Goal: Task Accomplishment & Management: Complete application form

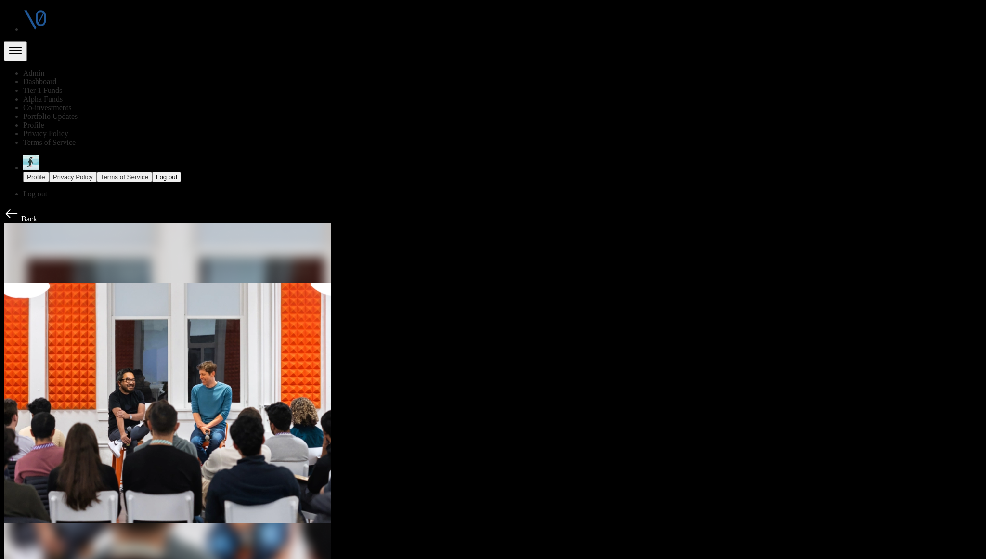
click at [44, 69] on link "Admin" at bounding box center [33, 73] width 21 height 8
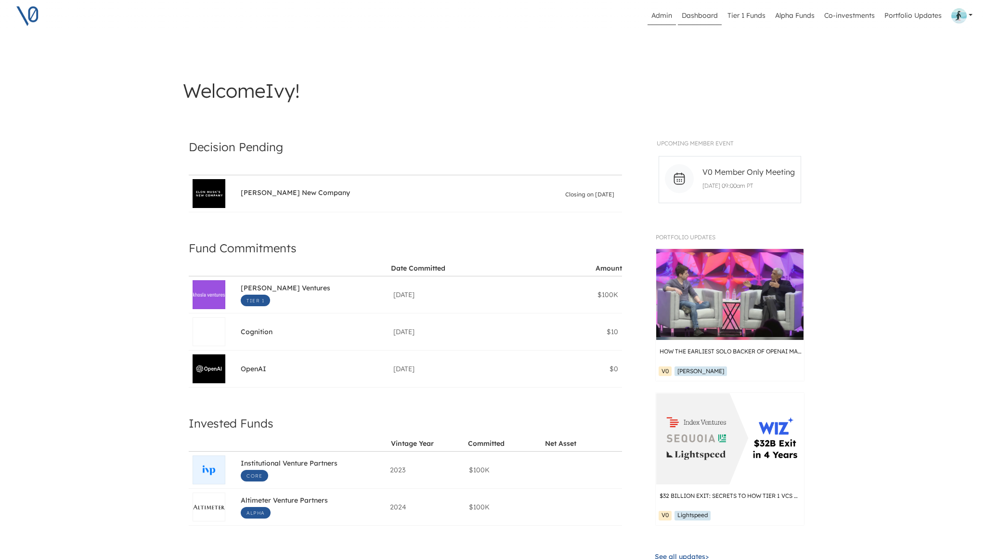
click at [660, 17] on link "Admin" at bounding box center [662, 16] width 28 height 18
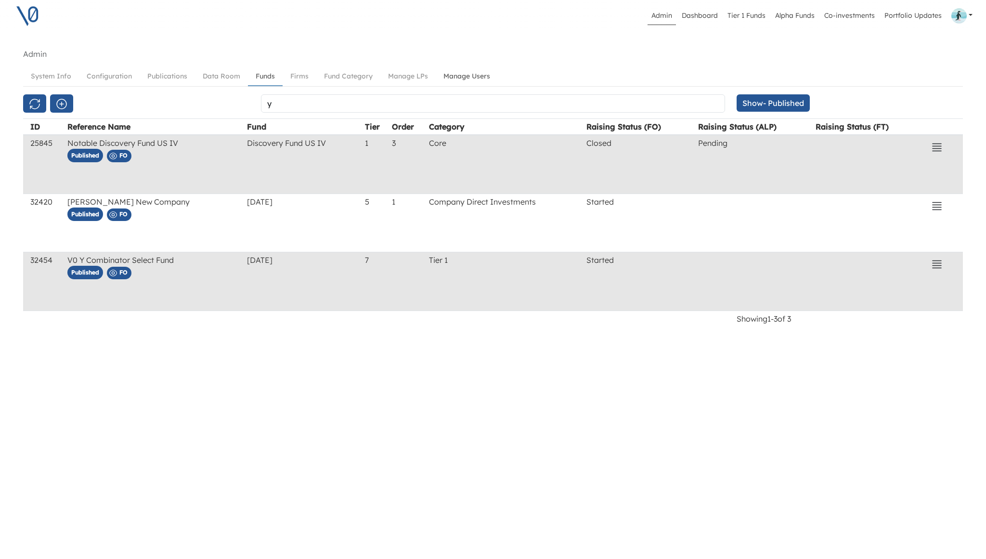
click at [463, 75] on link "Manage Users" at bounding box center [467, 76] width 62 height 18
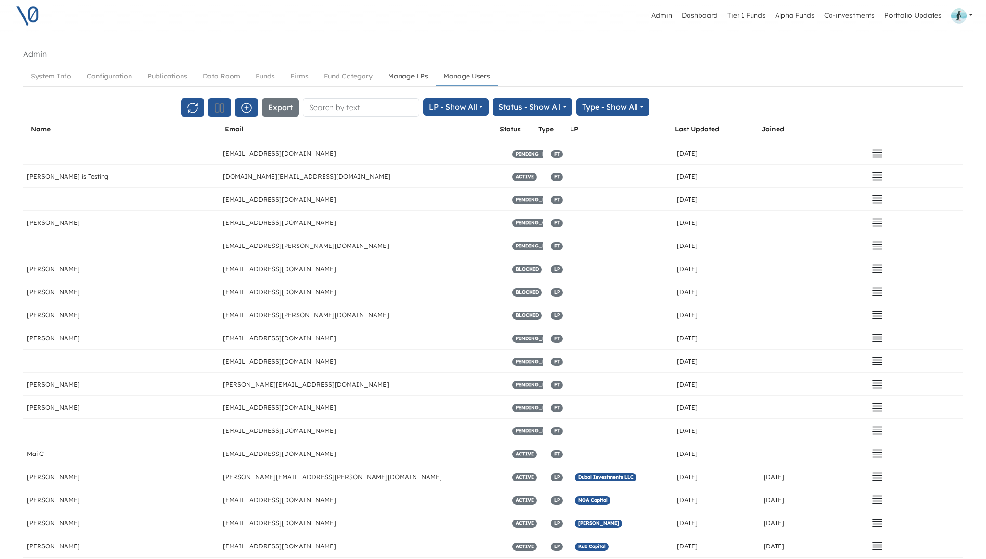
click at [394, 76] on link "Manage LPs" at bounding box center [407, 76] width 55 height 18
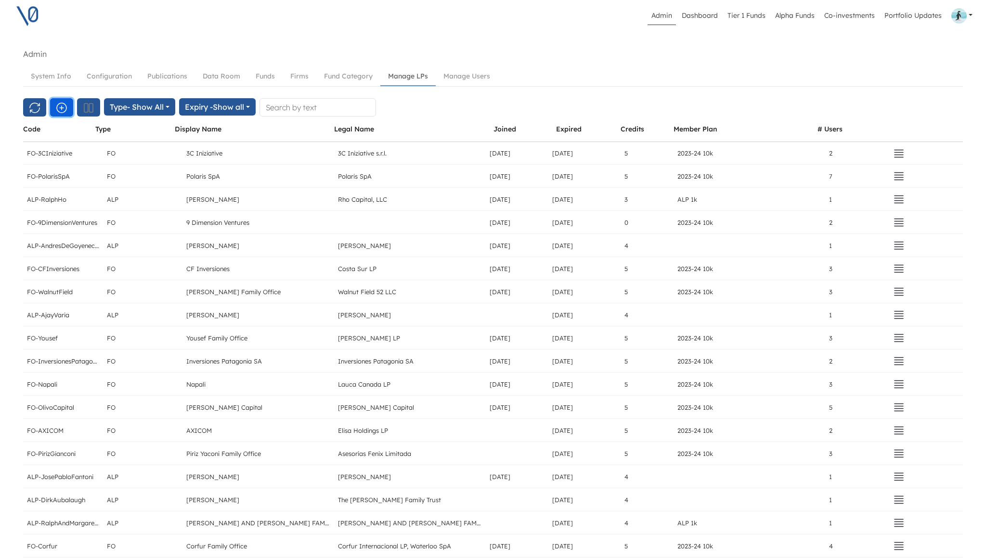
click at [61, 109] on icon "button" at bounding box center [62, 108] width 10 height 10
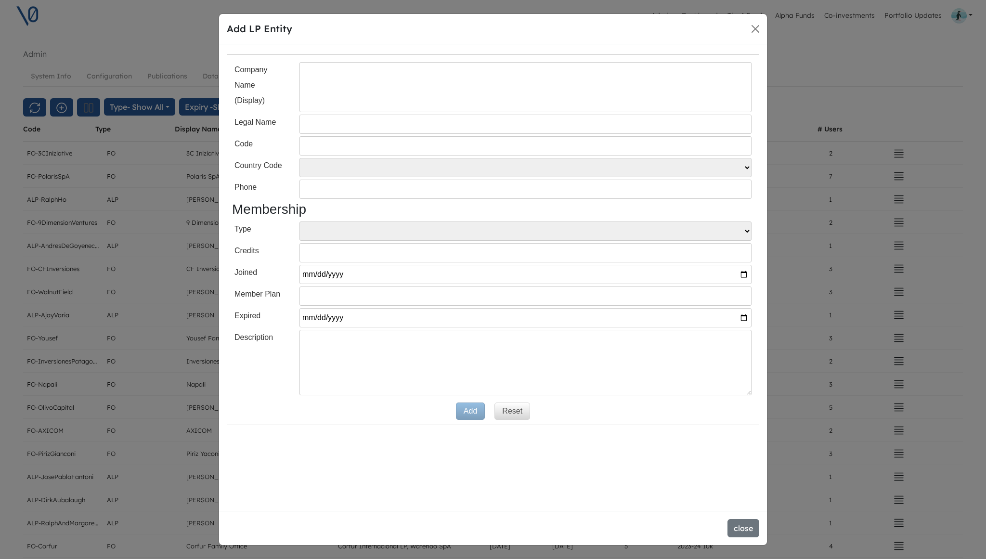
click at [335, 86] on input "text" at bounding box center [526, 87] width 452 height 50
type input "Niseko"
click at [326, 150] on input "text" at bounding box center [526, 145] width 452 height 19
click at [349, 147] on input "FO-" at bounding box center [526, 145] width 452 height 19
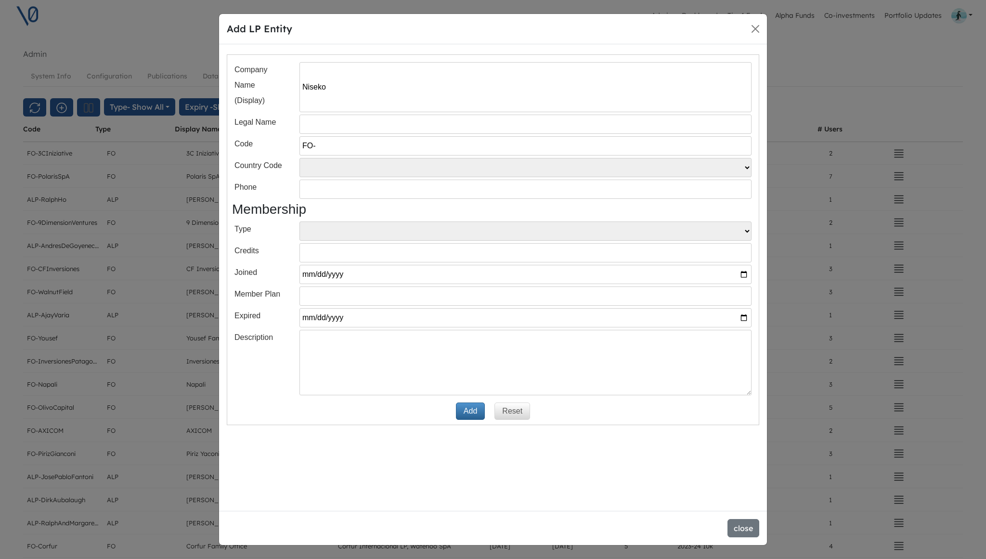
click at [349, 147] on input "FO-" at bounding box center [526, 145] width 452 height 19
paste input "Niseko"
type input "FO-Niseko"
click at [287, 169] on label "Country Code" at bounding box center [261, 165] width 53 height 15
click at [315, 231] on select "FO ALP" at bounding box center [526, 231] width 452 height 19
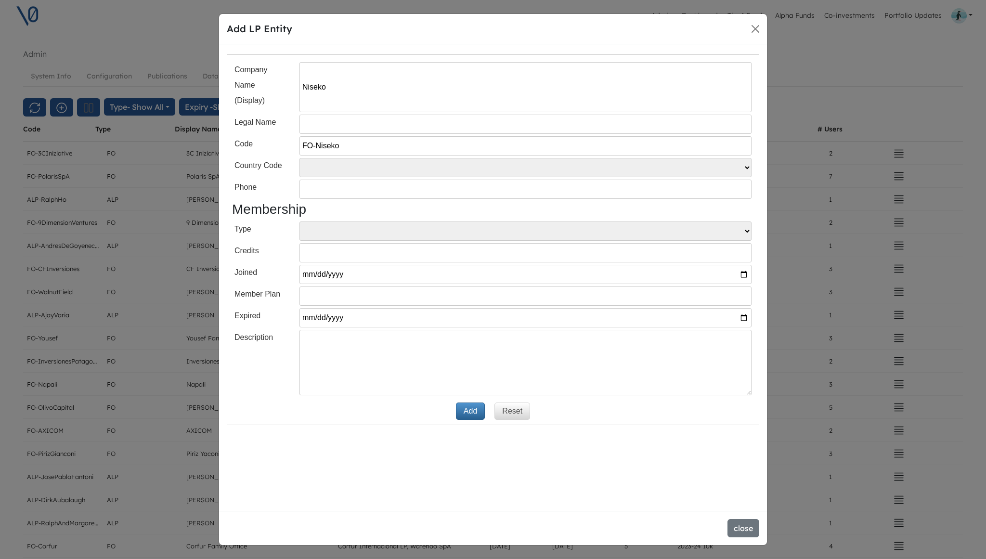
select select "FO"
click at [469, 411] on button "Add" at bounding box center [470, 411] width 29 height 17
select select
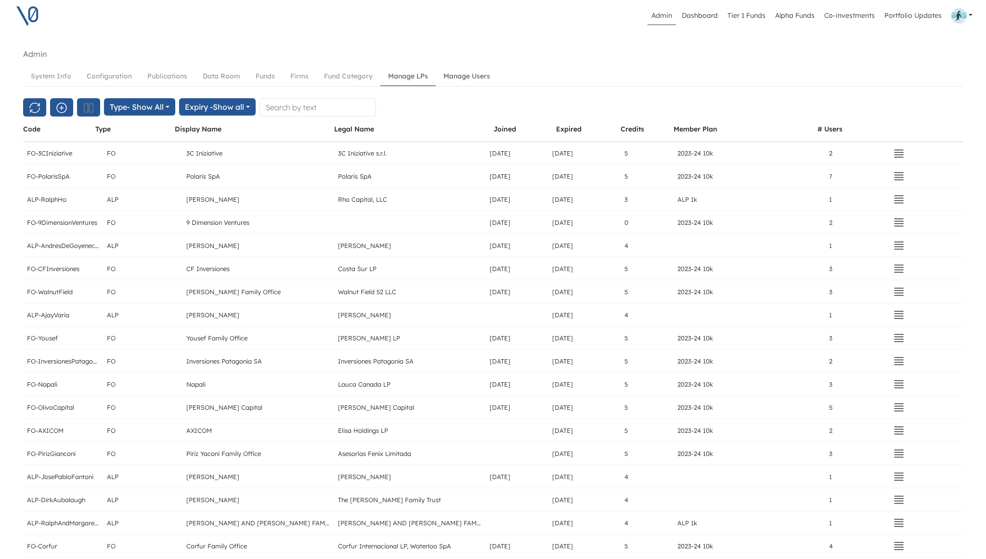
click at [464, 77] on link "Manage Users" at bounding box center [467, 76] width 62 height 18
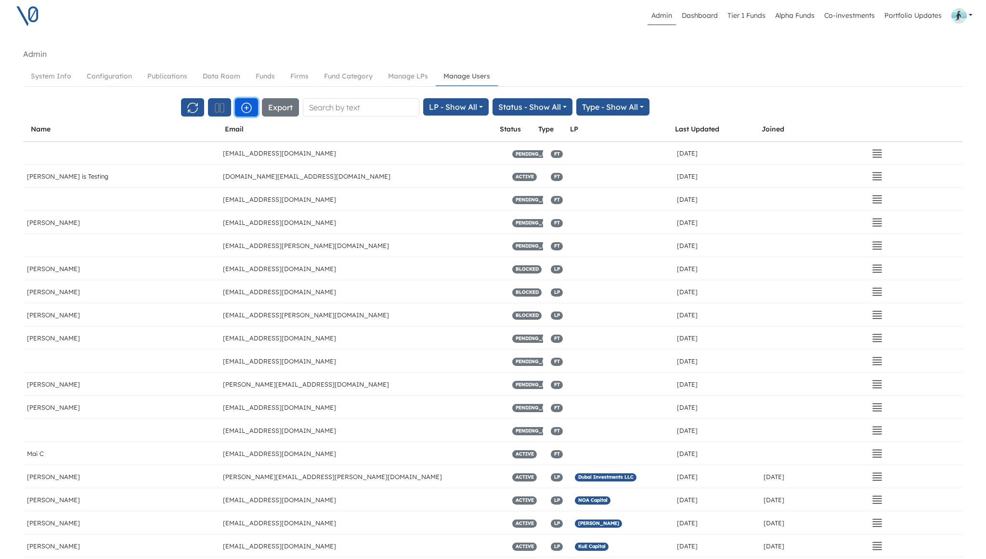
click at [249, 109] on icon "button" at bounding box center [247, 108] width 12 height 12
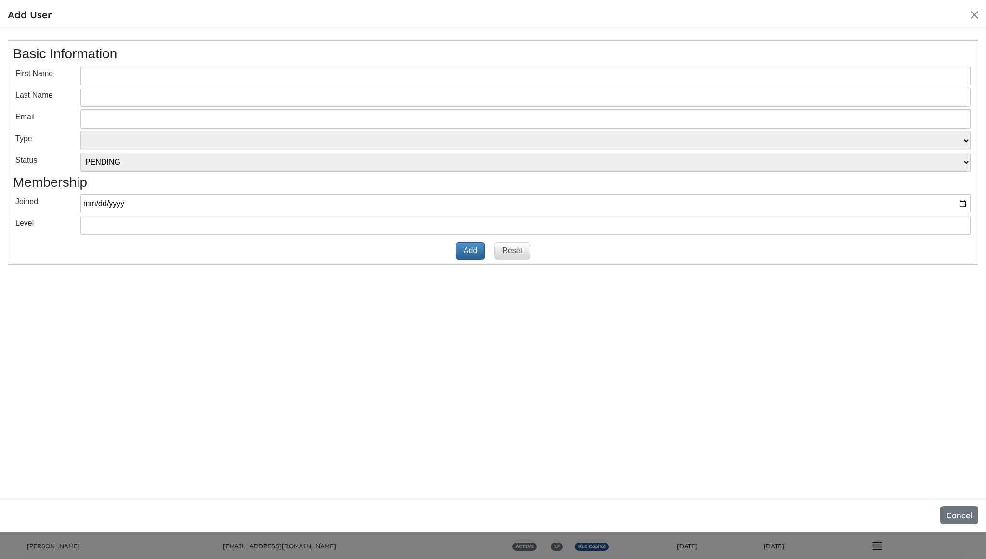
click at [202, 78] on input "text" at bounding box center [525, 75] width 890 height 19
paste input "Juan de Dios"
type input "Juan de Dios"
click at [137, 95] on input "text" at bounding box center [525, 97] width 890 height 19
type input "Claro"
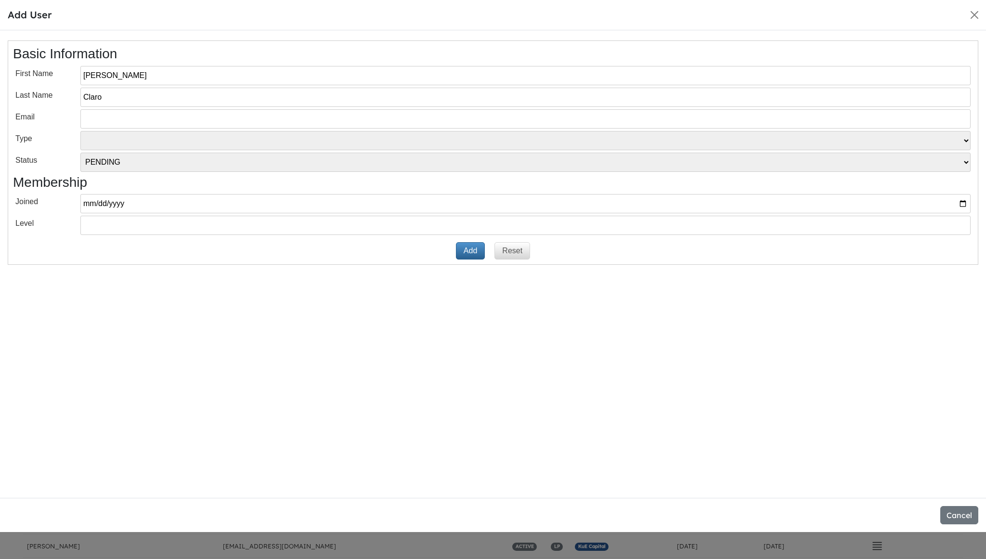
click at [138, 120] on input "email" at bounding box center [525, 118] width 890 height 19
paste input "[EMAIL_ADDRESS][DOMAIN_NAME]"
type input "[EMAIL_ADDRESS][DOMAIN_NAME]"
click at [282, 266] on div "Basic Information First Name Juan de Dios Last Name Claro Email juandeclaro@nis…" at bounding box center [493, 264] width 986 height 468
click at [337, 139] on select "VT LP Free Tier" at bounding box center [525, 140] width 890 height 19
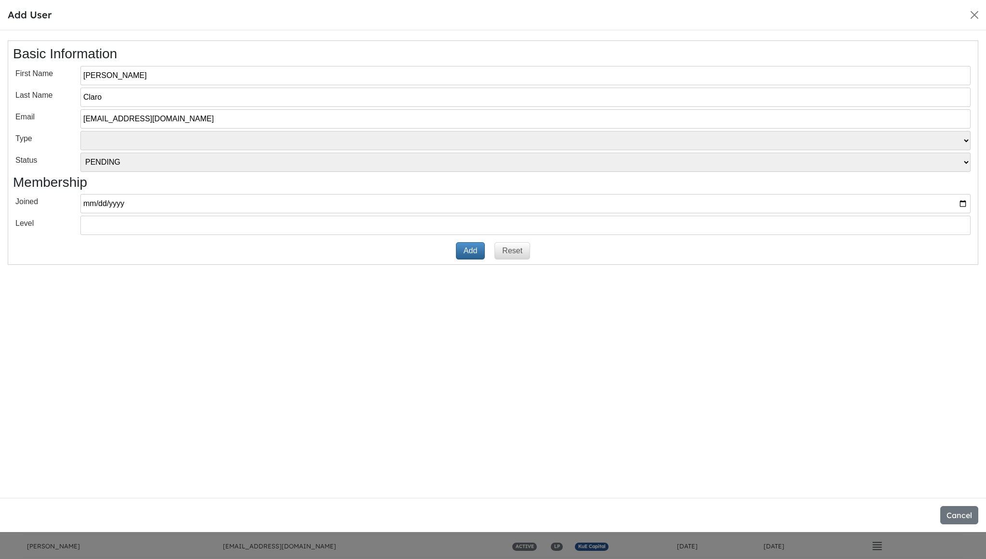
select select "LP"
click at [349, 316] on div "Basic Information First Name Juan de Dios Last Name Claro Email juandeclaro@nis…" at bounding box center [493, 264] width 986 height 468
click at [474, 251] on button "Add" at bounding box center [470, 250] width 29 height 17
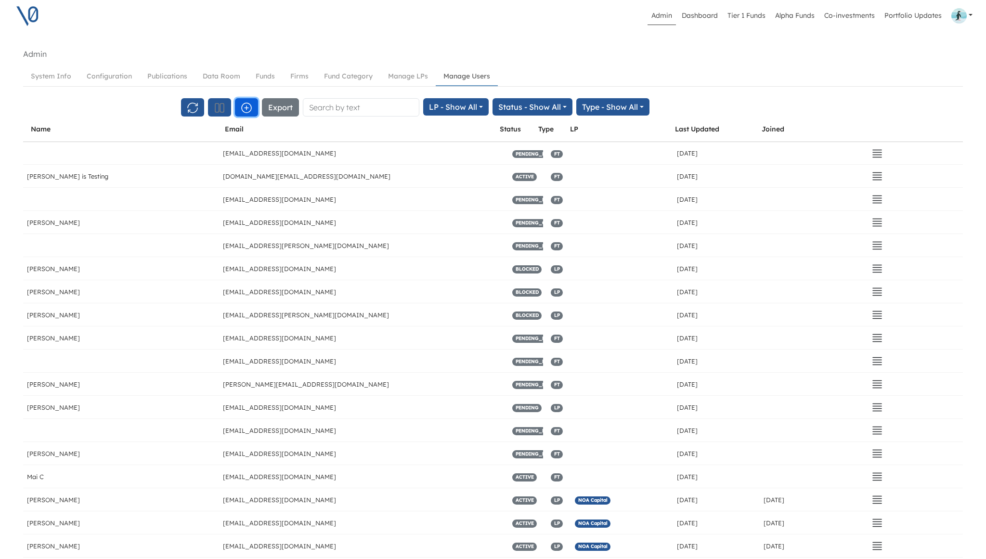
click at [248, 109] on icon "button" at bounding box center [247, 108] width 12 height 12
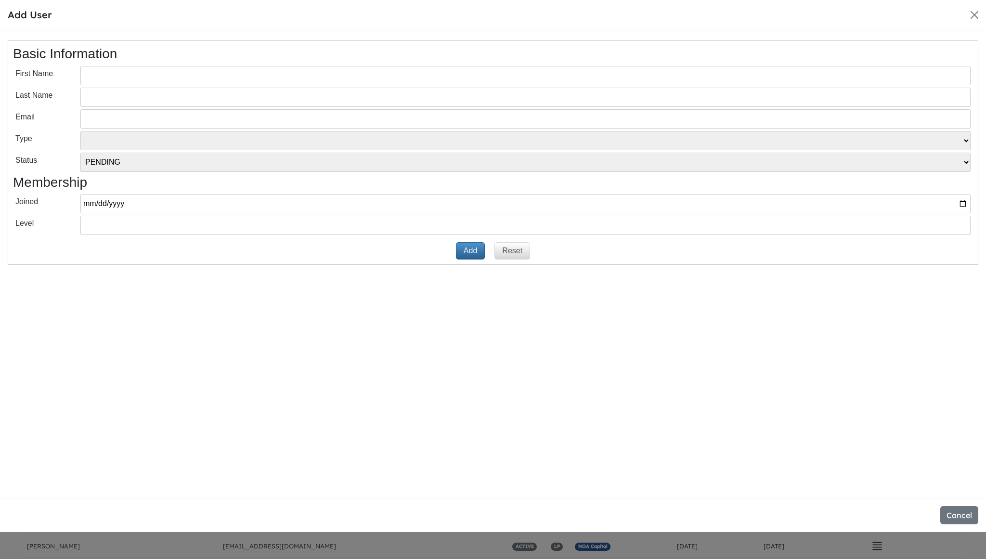
click at [151, 77] on input "text" at bounding box center [525, 75] width 890 height 19
paste input "Domingo"
type input "Domingo"
click at [102, 101] on input "text" at bounding box center [525, 97] width 890 height 19
paste input "Claro"
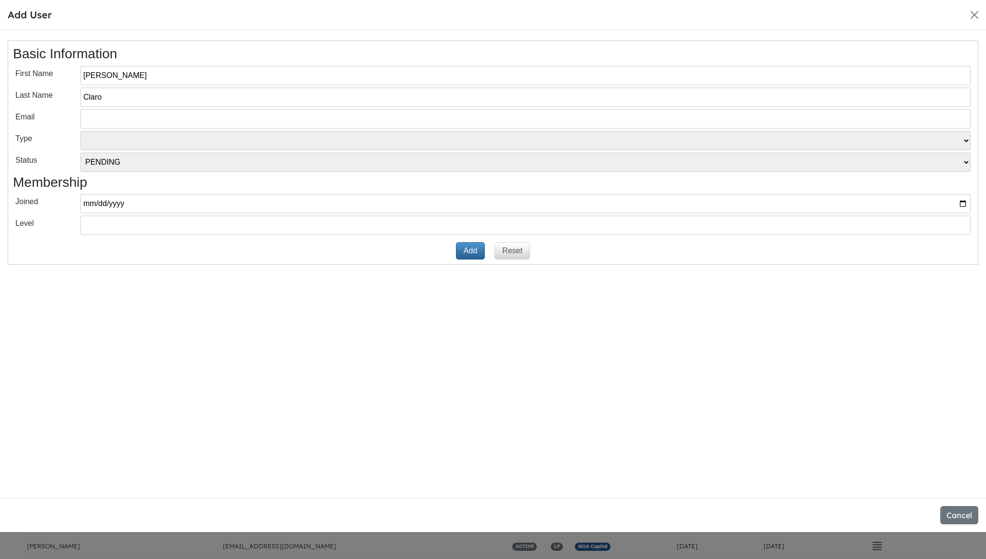
type input "Claro"
click at [115, 120] on input "email" at bounding box center [525, 118] width 890 height 19
paste input "[EMAIL_ADDRESS][DOMAIN_NAME]"
type input "[EMAIL_ADDRESS][DOMAIN_NAME]"
click at [171, 142] on select "VT LP Free Tier" at bounding box center [525, 140] width 890 height 19
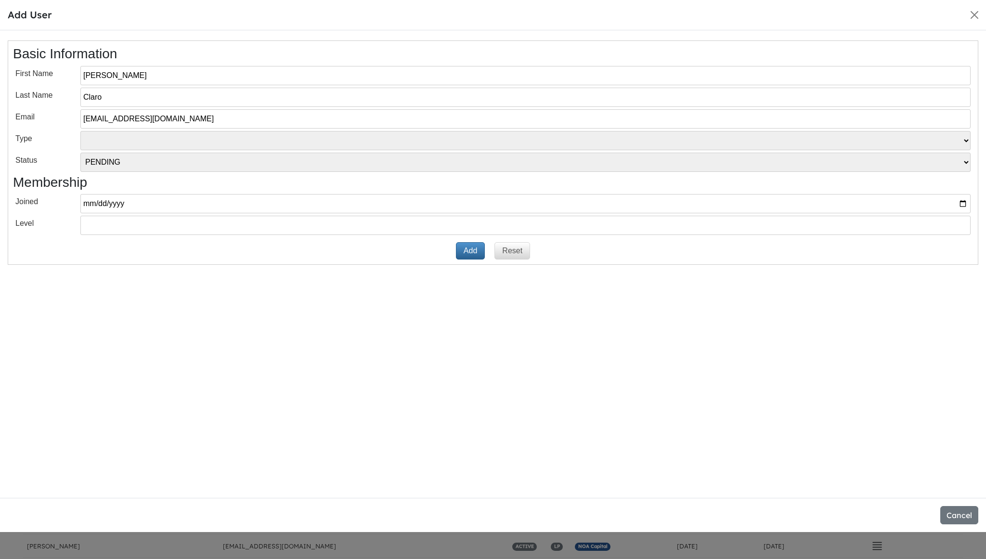
select select "LP"
click at [474, 254] on button "Add" at bounding box center [470, 250] width 29 height 17
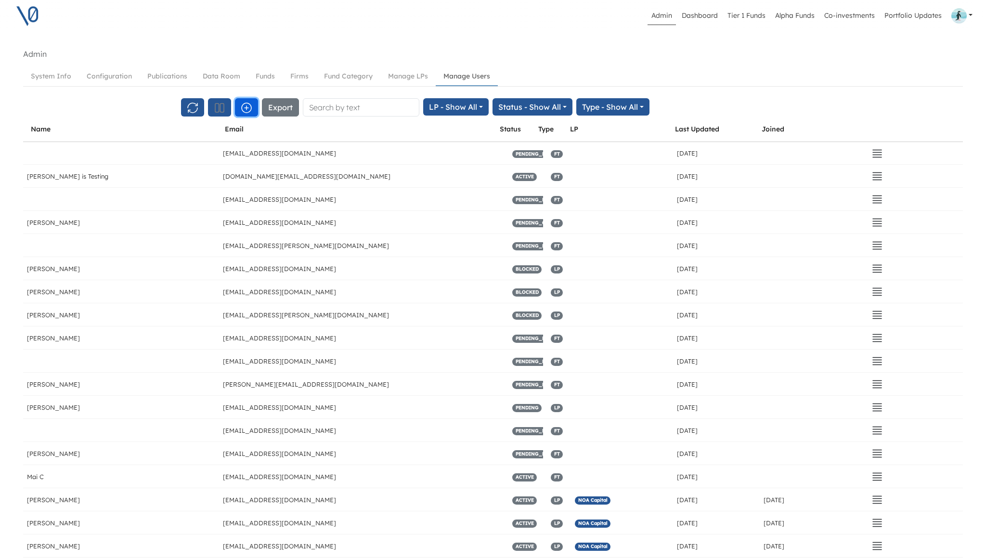
click at [248, 107] on icon "button" at bounding box center [247, 108] width 10 height 10
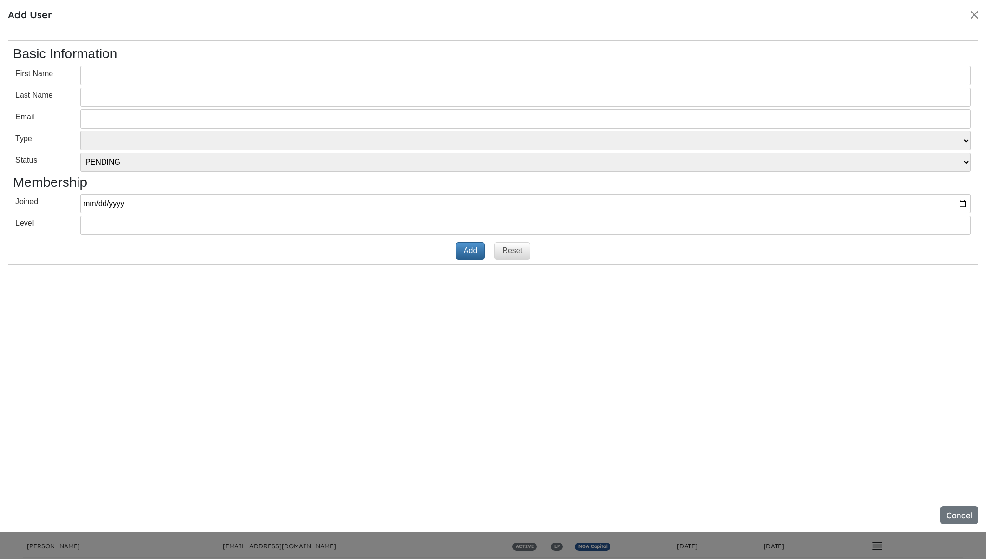
click at [218, 76] on input "text" at bounding box center [525, 75] width 890 height 19
paste input "Eugenio Jose"
type input "Eugenio Jose"
click at [141, 96] on input "text" at bounding box center [525, 97] width 890 height 19
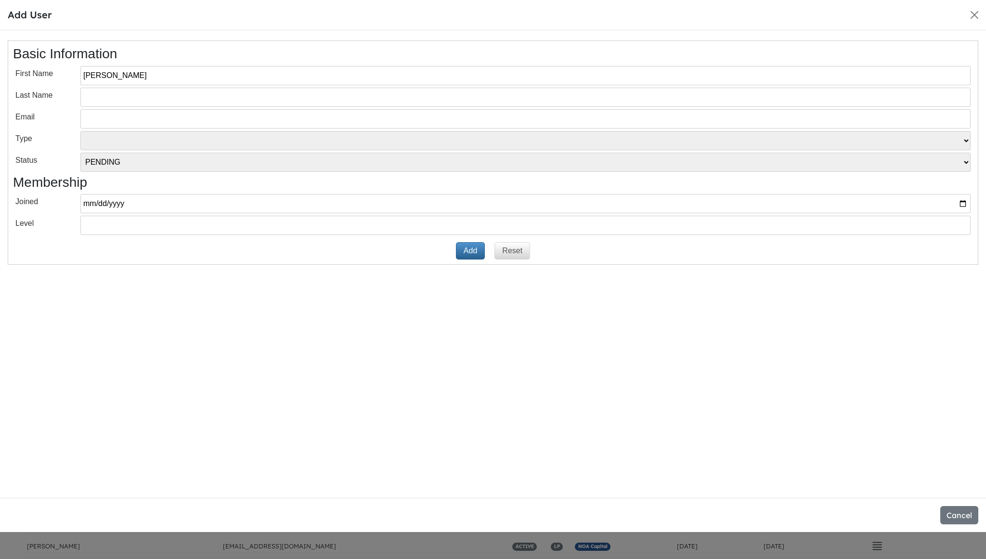
click at [141, 96] on input "text" at bounding box center [525, 97] width 890 height 19
paste input "Claro Correa"
type input "Claro Correa"
click at [177, 117] on input "email" at bounding box center [525, 118] width 890 height 19
paste input "[PERSON_NAME][EMAIL_ADDRESS][DOMAIN_NAME]"
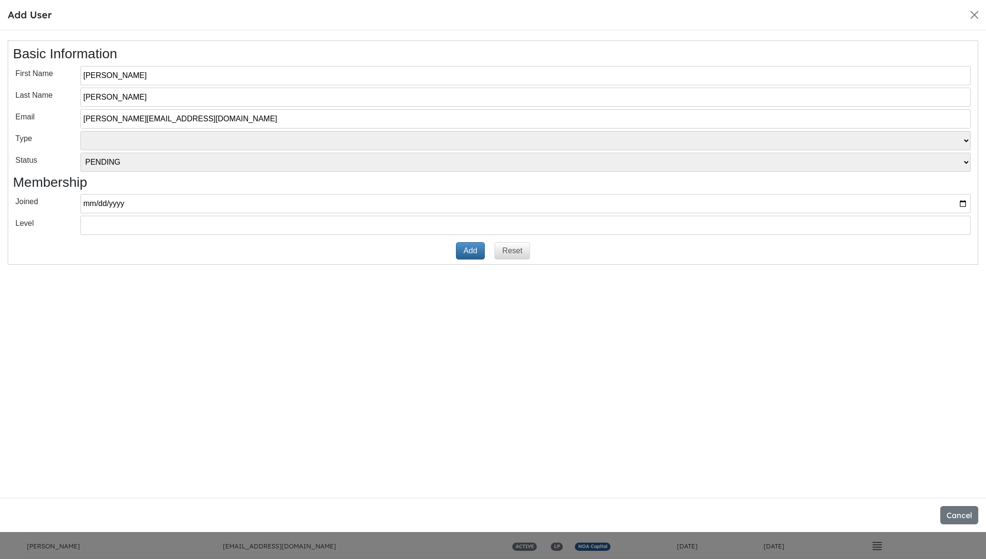
type input "[PERSON_NAME][EMAIL_ADDRESS][DOMAIN_NAME]"
click at [125, 141] on select "VT LP Free Tier" at bounding box center [525, 140] width 890 height 19
select select "LP"
click at [467, 249] on button "Add" at bounding box center [470, 250] width 29 height 17
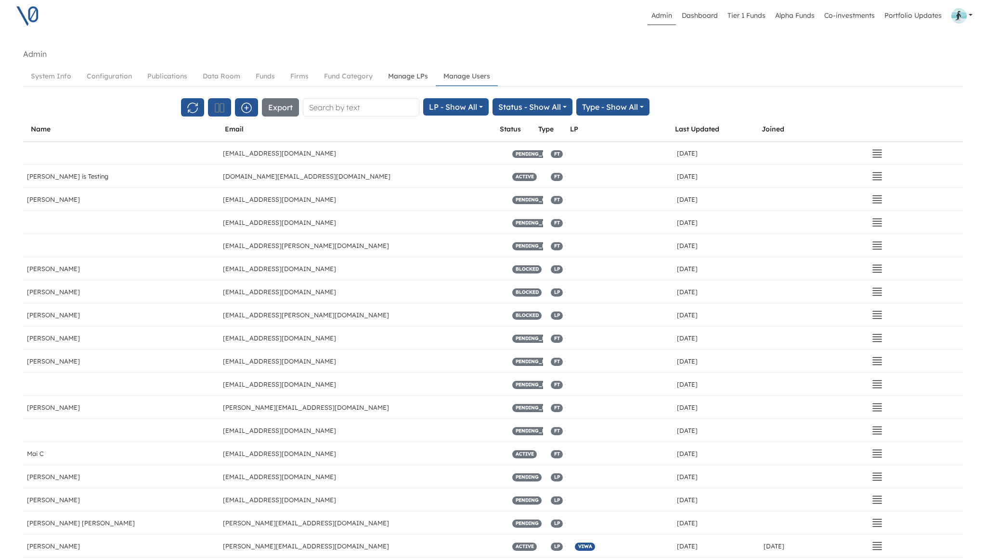
click at [410, 74] on link "Manage LPs" at bounding box center [407, 76] width 55 height 18
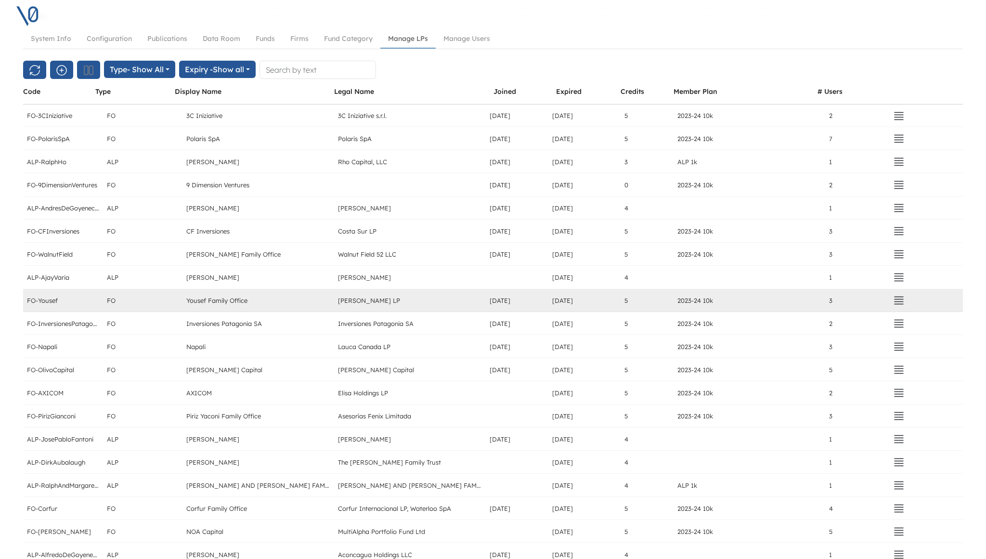
scroll to position [1516, 0]
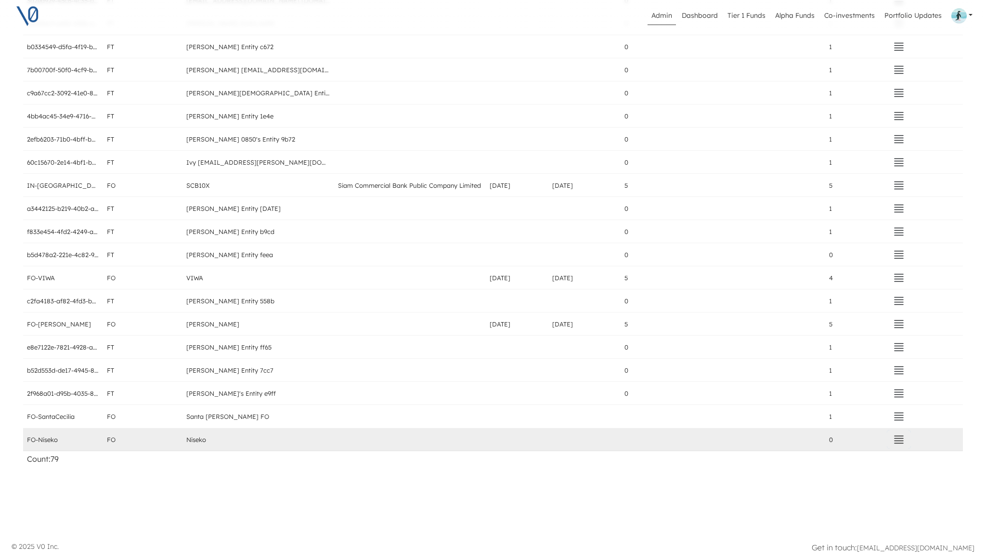
click at [899, 440] on icon "button" at bounding box center [899, 440] width 12 height 12
click at [798, 412] on button "Delete" at bounding box center [839, 418] width 136 height 13
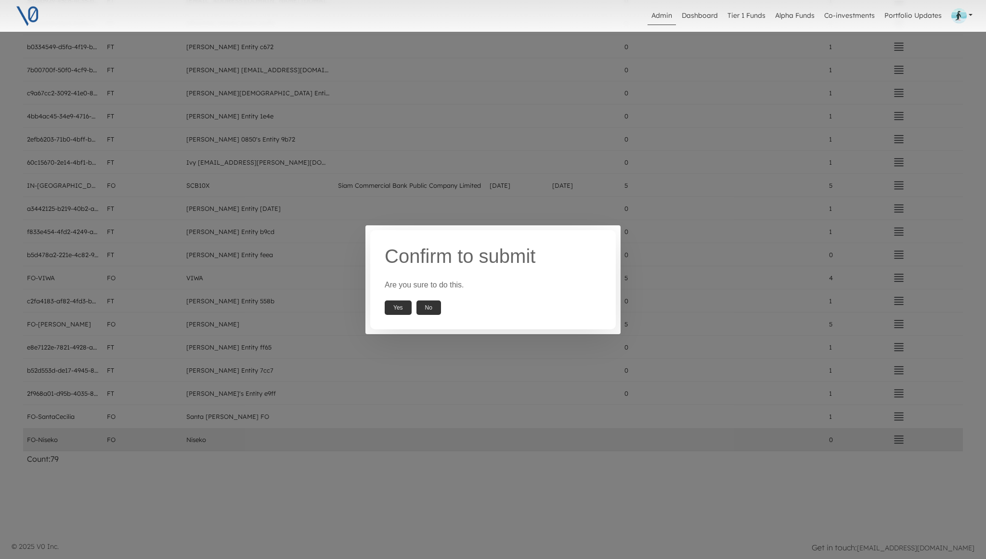
click at [445, 400] on div "Confirm to submit Are you sure to do this. Yes No" at bounding box center [493, 279] width 986 height 559
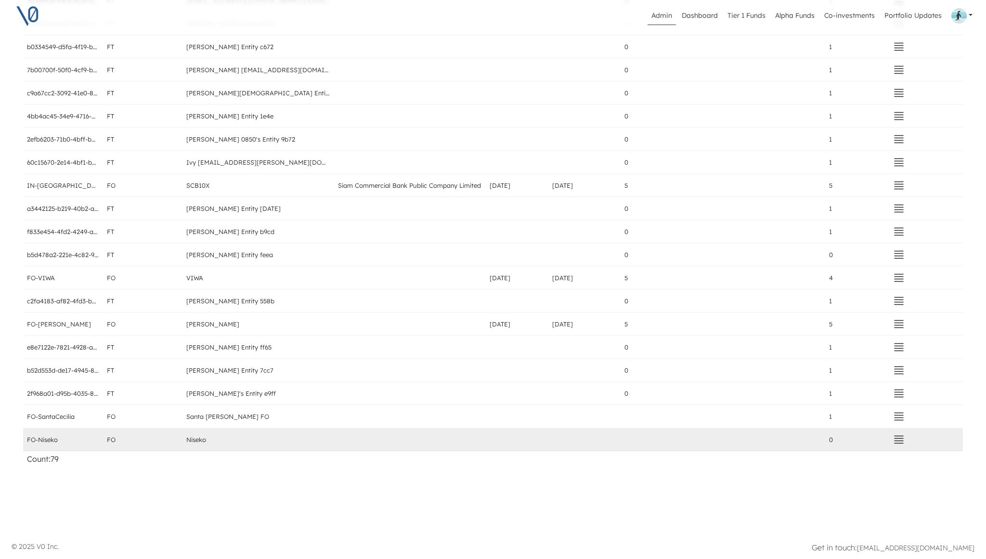
click at [895, 442] on icon "button" at bounding box center [899, 440] width 12 height 12
click at [800, 404] on button "Assign" at bounding box center [839, 405] width 136 height 13
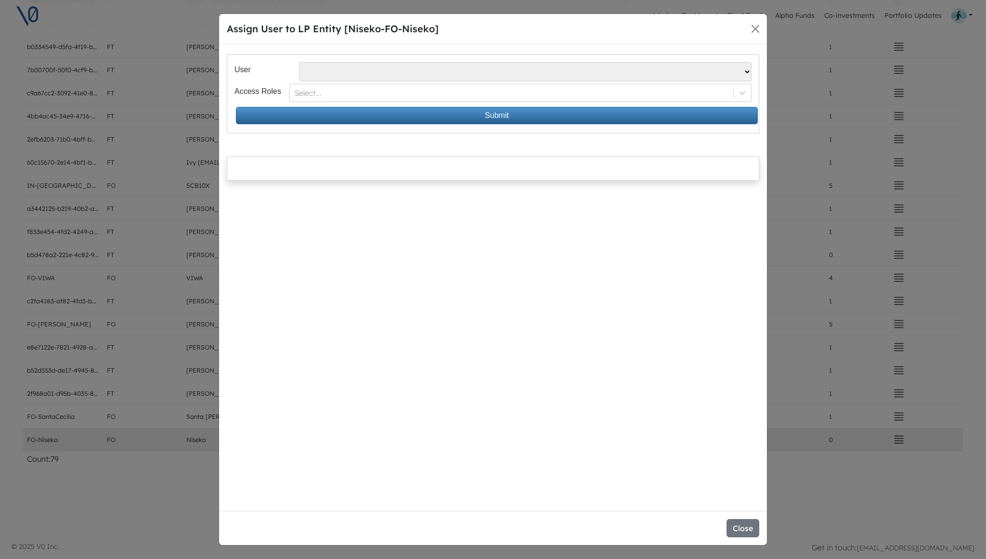
click at [353, 67] on select "Alvaro Pipino - apipino@santacecilia.cl Jesus O Lanza Losa - jl@spinnaker.mx Al…" at bounding box center [526, 71] width 452 height 19
click at [337, 71] on select "Alvaro Pipino - apipino@santacecilia.cl Jesus O Lanza Losa - jl@spinnaker.mx Al…" at bounding box center [526, 71] width 452 height 19
select select "377"
click at [352, 93] on div at bounding box center [511, 94] width 433 height 12
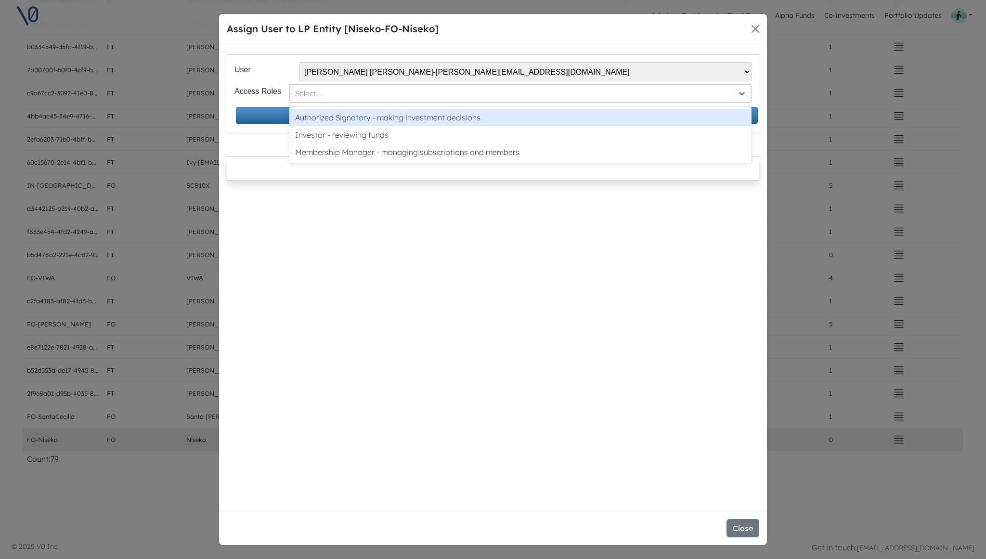
click at [353, 117] on div "Authorized Signatory - making investment decisions" at bounding box center [520, 117] width 462 height 17
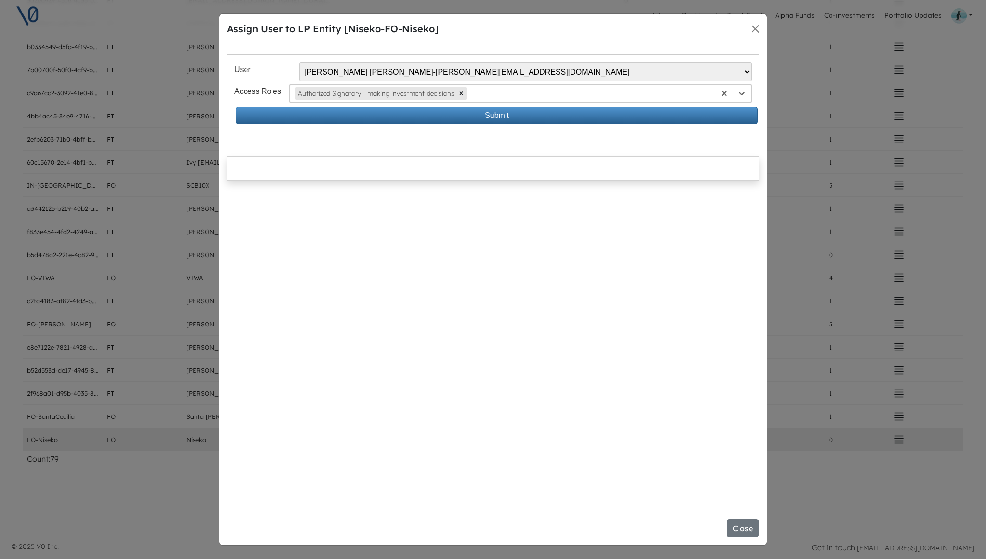
click at [495, 95] on div at bounding box center [590, 94] width 242 height 12
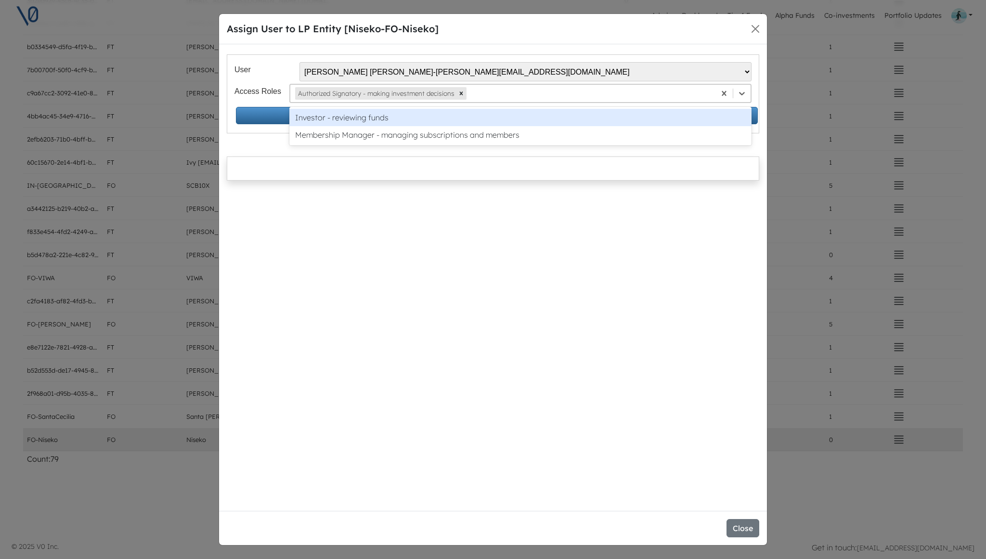
click at [495, 120] on div "Investor - reviewing funds" at bounding box center [520, 117] width 462 height 17
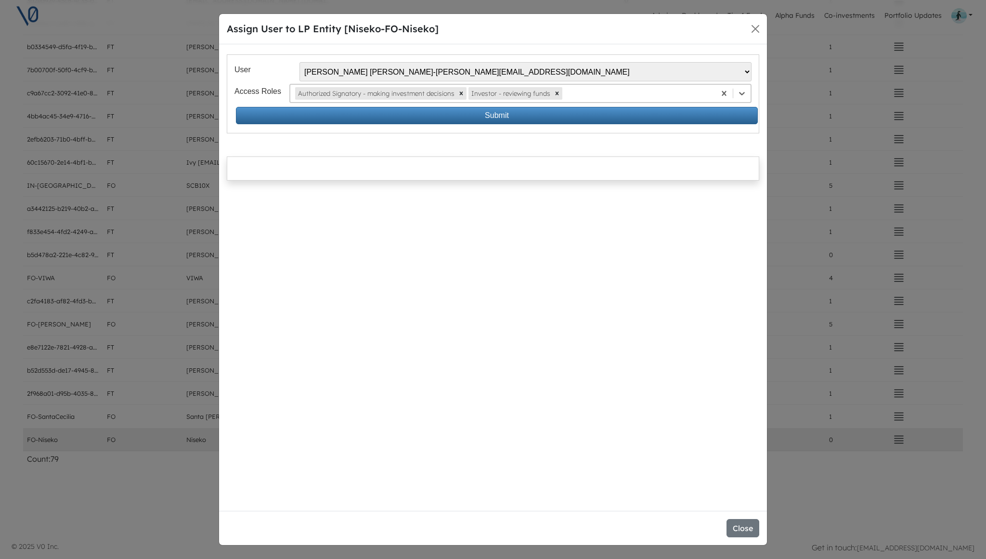
click at [647, 89] on div at bounding box center [637, 94] width 146 height 12
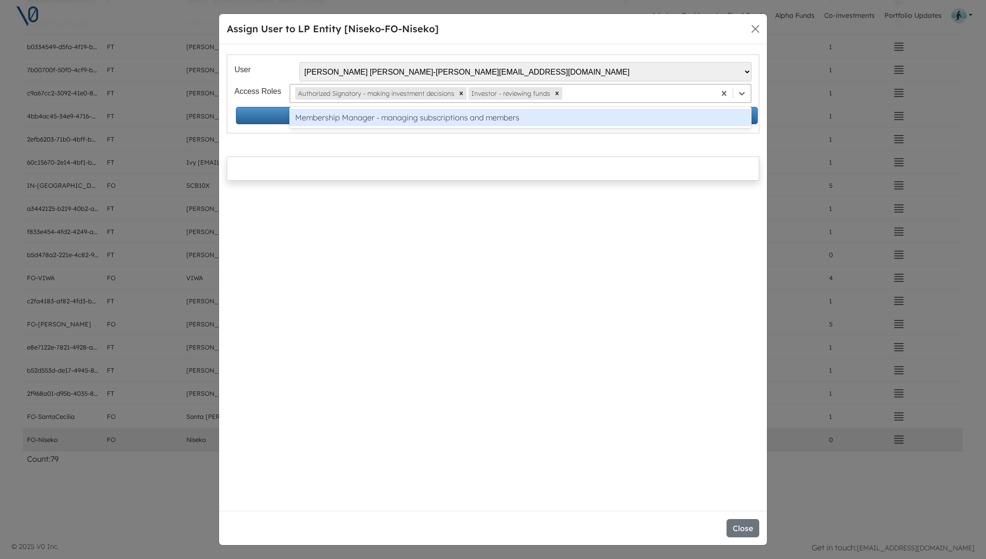
click at [637, 117] on div "Membership Manager - managing subscriptions and members" at bounding box center [520, 117] width 462 height 17
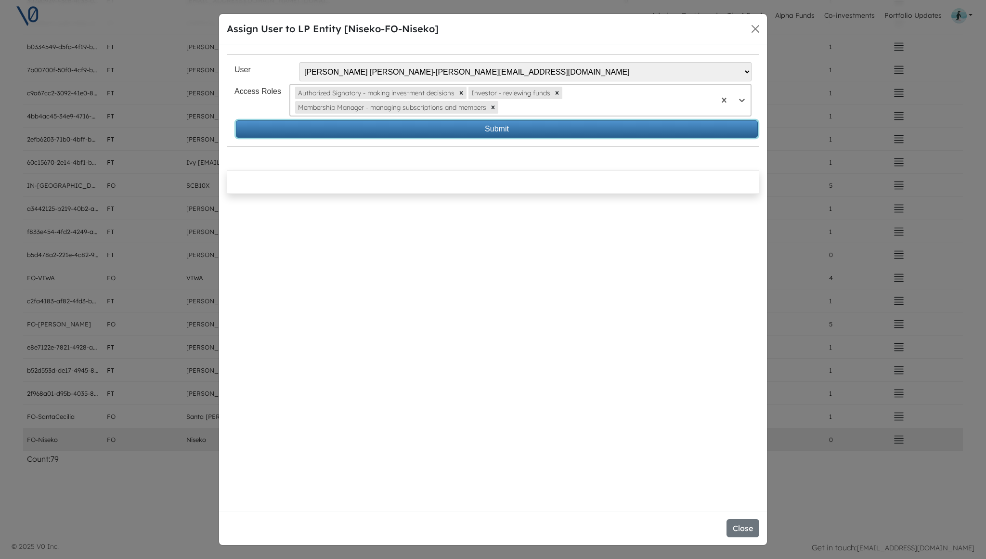
click at [536, 128] on button "Submit" at bounding box center [497, 128] width 522 height 17
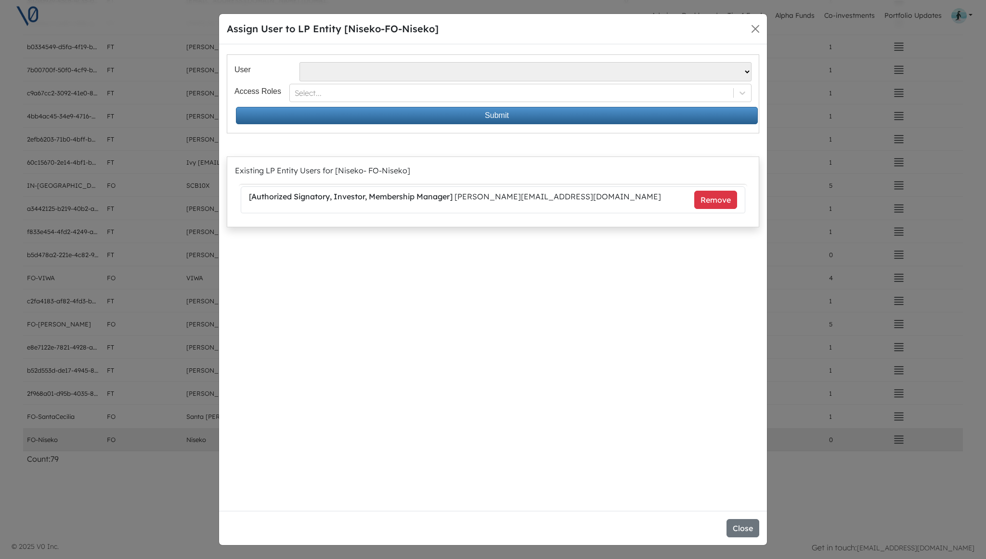
click at [317, 69] on select "Alvaro Pipino - apipino@santacecilia.cl Jesus O Lanza Losa - jl@spinnaker.mx Al…" at bounding box center [526, 71] width 452 height 19
select select "376"
click at [365, 91] on div at bounding box center [511, 94] width 433 height 12
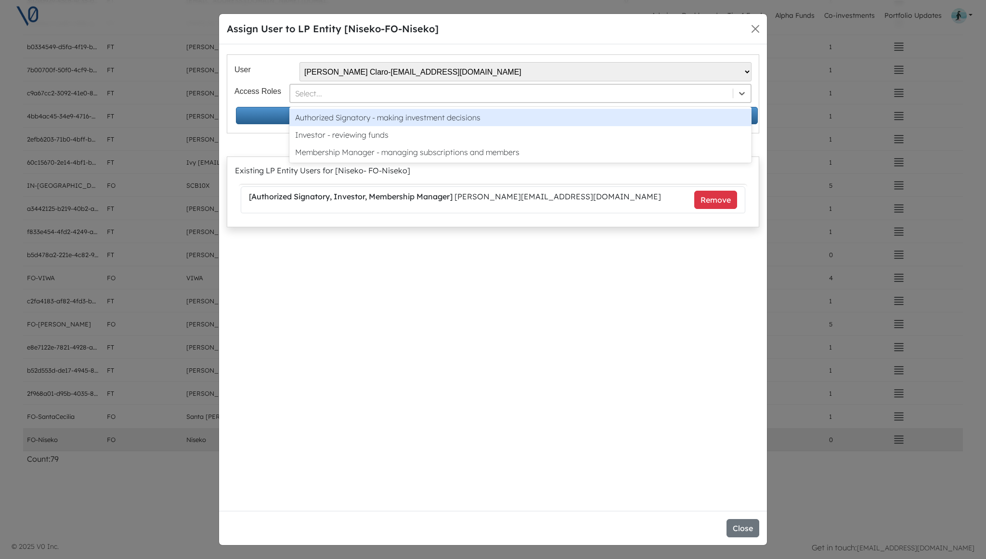
click at [362, 121] on div "Authorized Signatory - making investment decisions" at bounding box center [520, 117] width 462 height 17
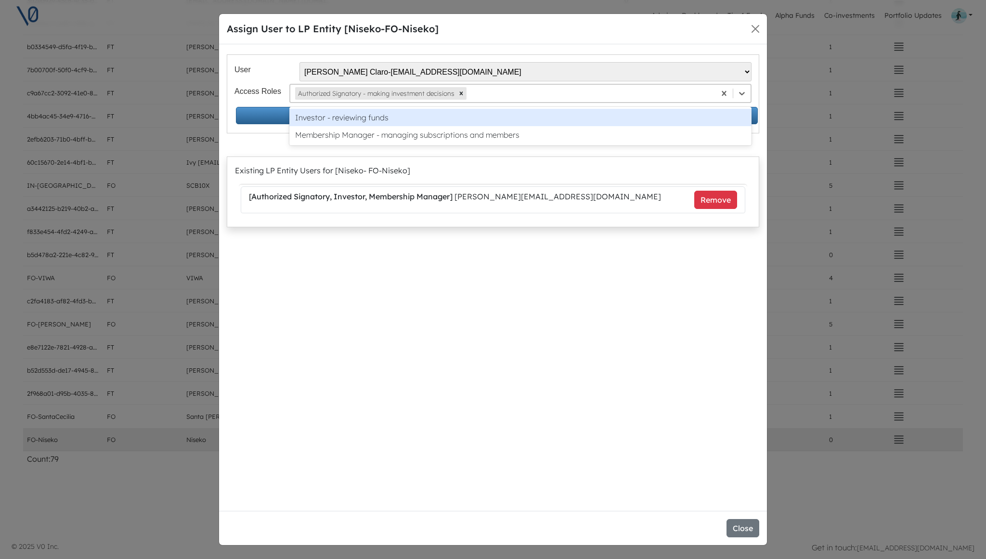
click at [498, 93] on div at bounding box center [590, 94] width 242 height 12
click at [496, 114] on div "Investor - reviewing funds" at bounding box center [520, 117] width 462 height 17
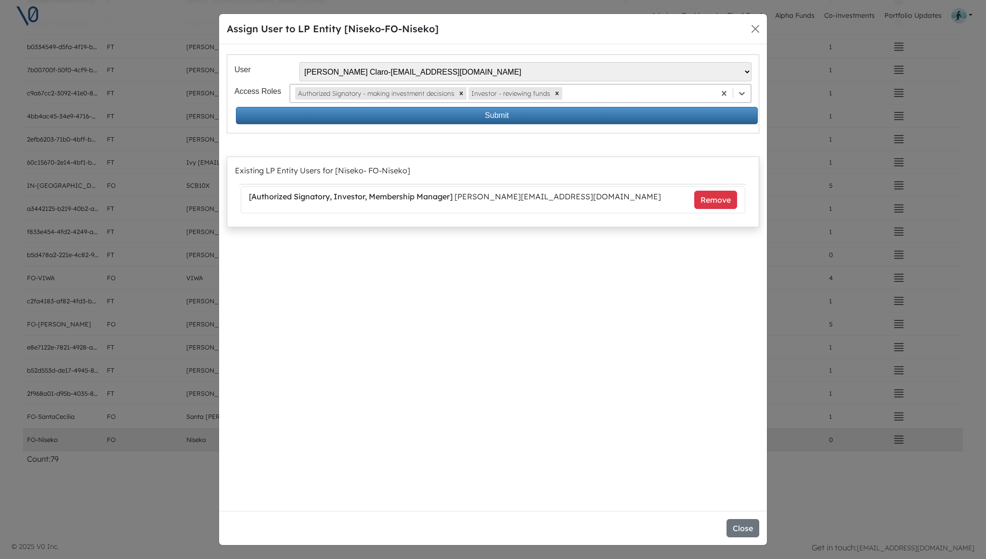
click at [602, 96] on div at bounding box center [637, 94] width 146 height 12
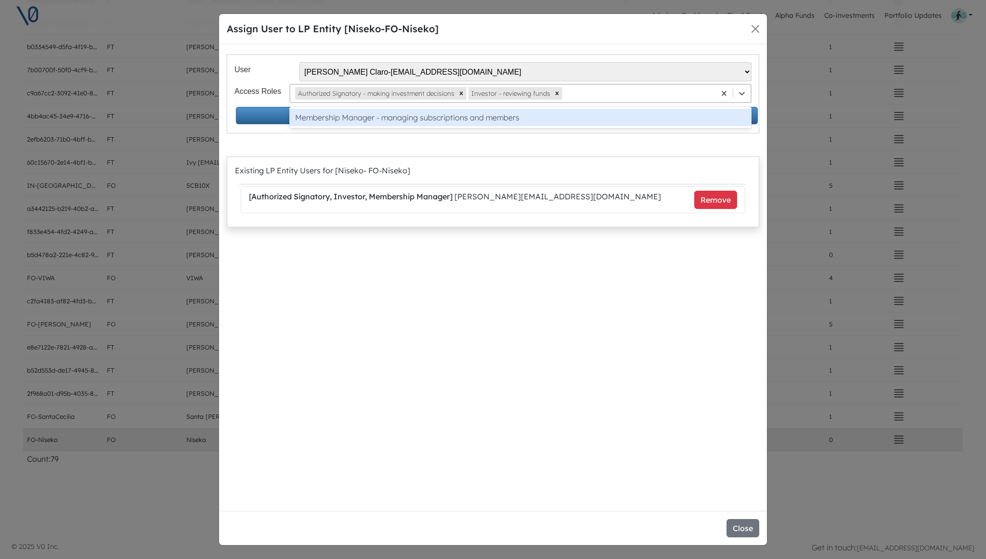
click at [595, 115] on div "Membership Manager - managing subscriptions and members" at bounding box center [520, 117] width 462 height 17
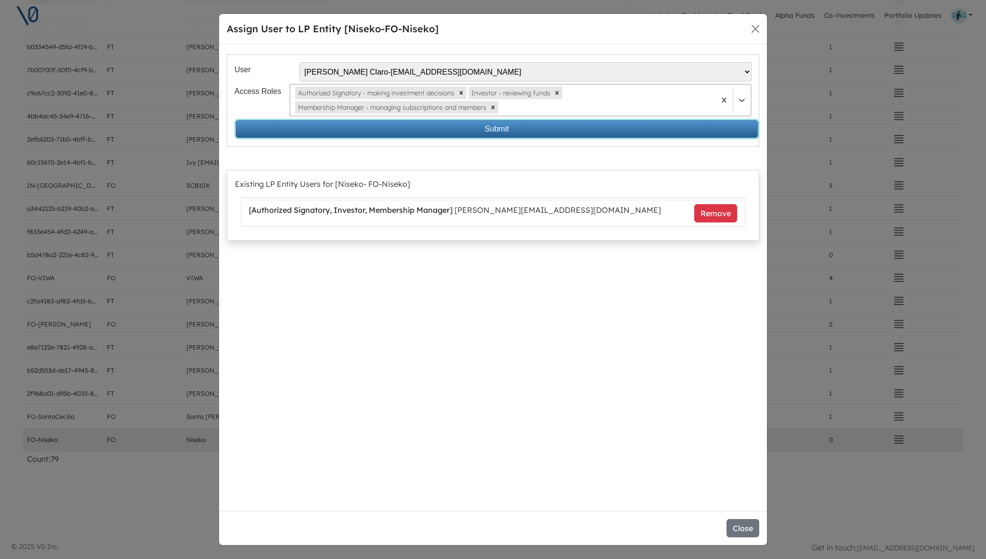
click at [565, 124] on button "Submit" at bounding box center [497, 128] width 522 height 17
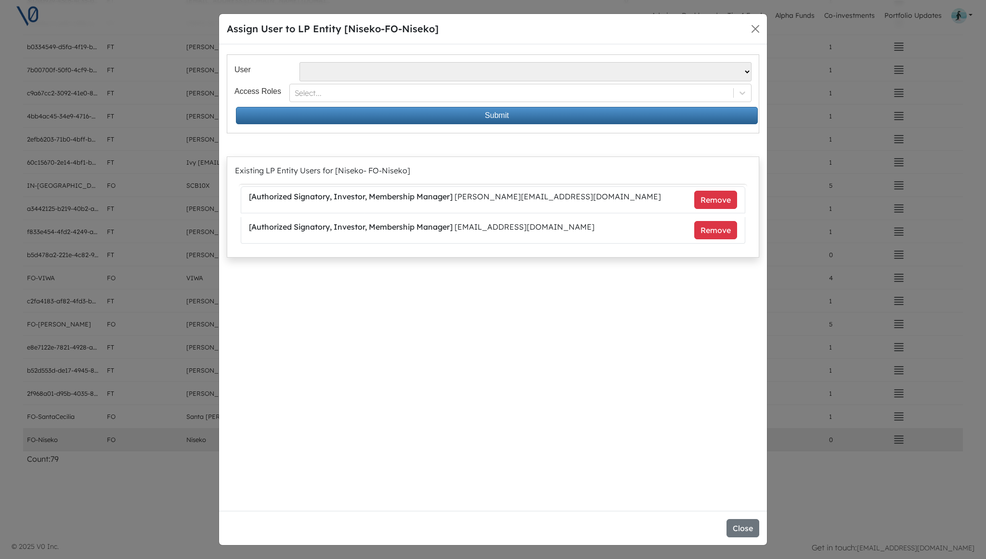
click at [413, 78] on select "Alvaro Pipino - apipino@santacecilia.cl Jesus O Lanza Losa - jl@spinnaker.mx Al…" at bounding box center [526, 71] width 452 height 19
select select "375"
click at [352, 91] on div at bounding box center [511, 94] width 433 height 12
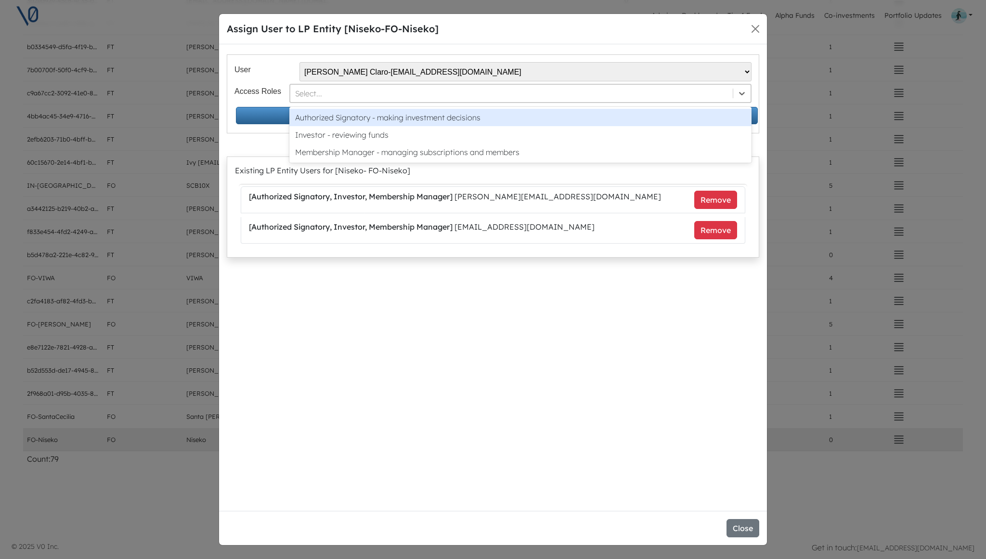
click at [359, 117] on div "Authorized Signatory - making investment decisions" at bounding box center [520, 117] width 462 height 17
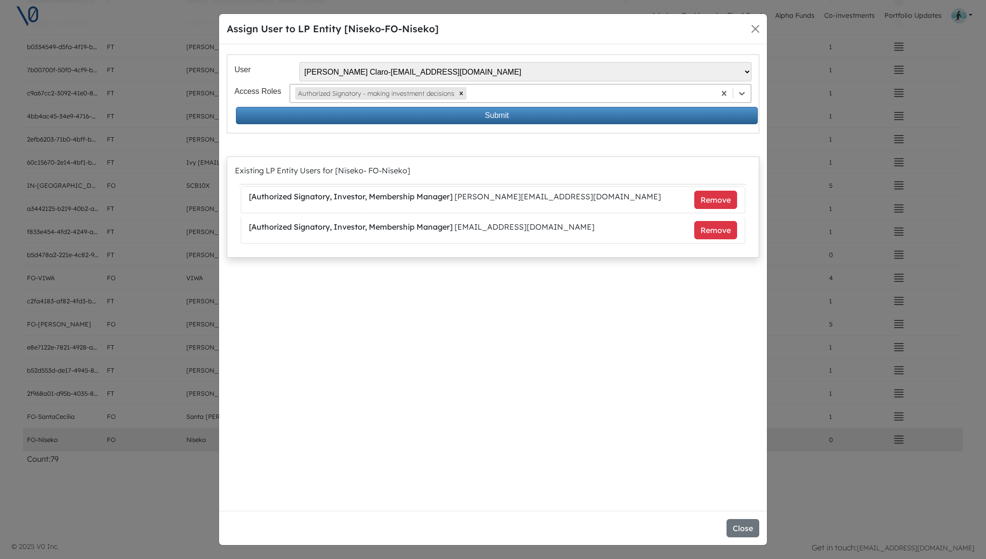
click at [511, 96] on div at bounding box center [590, 94] width 242 height 12
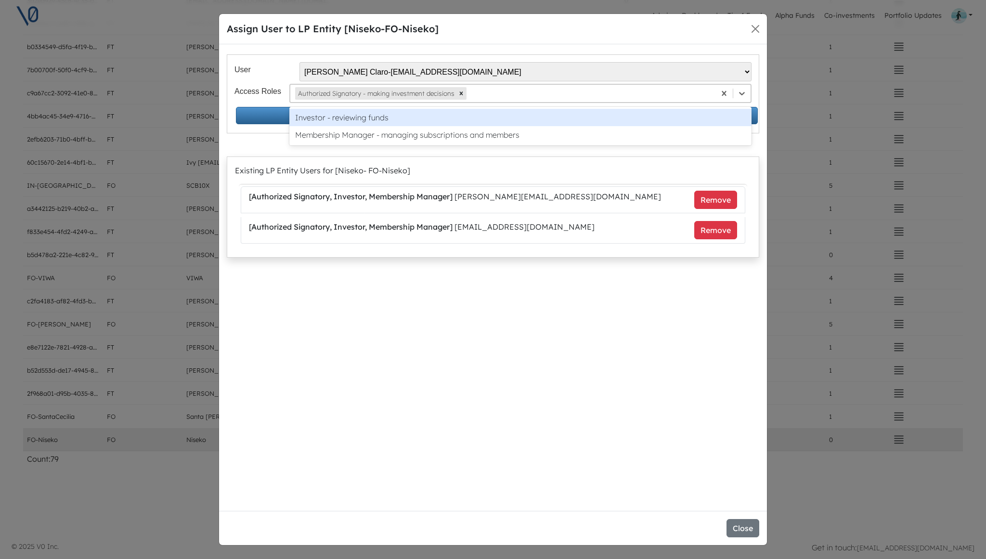
click at [513, 117] on div "Investor - reviewing funds" at bounding box center [520, 117] width 462 height 17
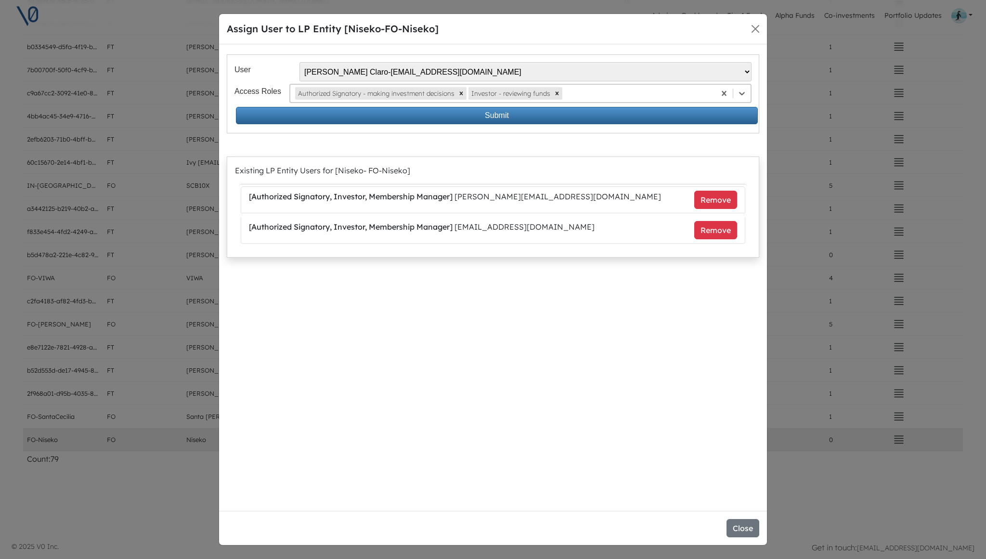
click at [597, 99] on div at bounding box center [637, 94] width 146 height 12
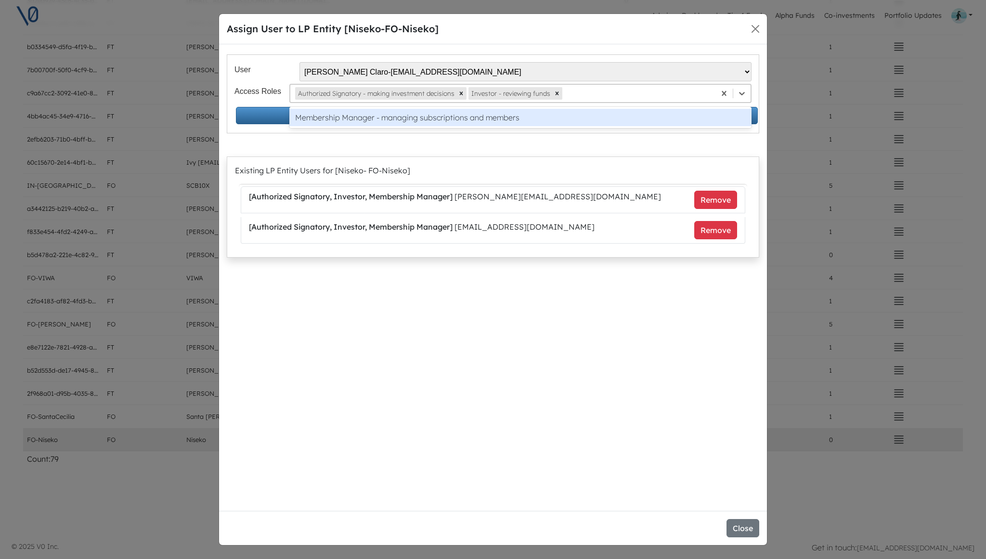
click at [589, 124] on div "Membership Manager - managing subscriptions and members" at bounding box center [520, 117] width 462 height 17
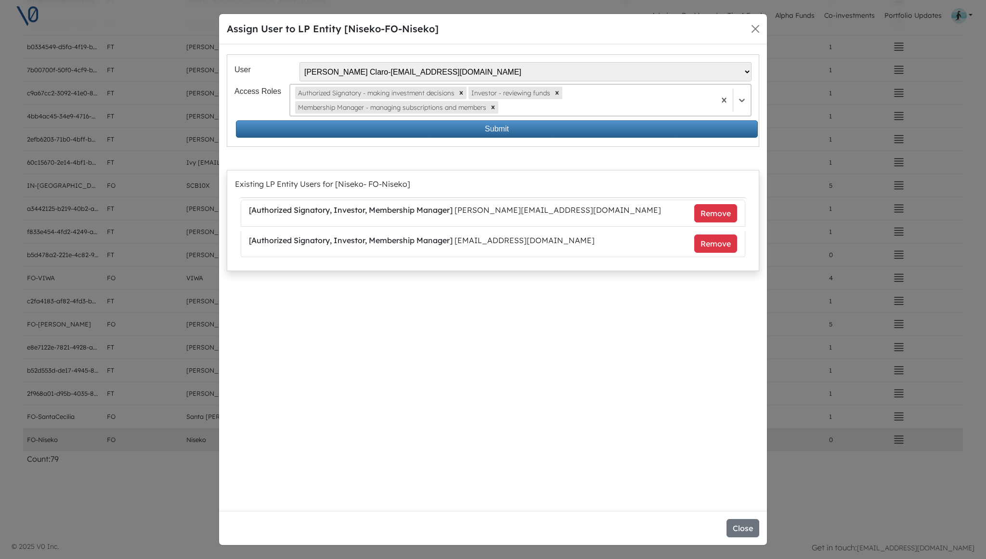
click at [488, 336] on div "User Alvaro Pipino - apipino@santacecilia.cl Jesus O Lanza Losa - jl@spinnaker.…" at bounding box center [493, 277] width 548 height 467
click at [478, 132] on button "Submit" at bounding box center [497, 127] width 522 height 17
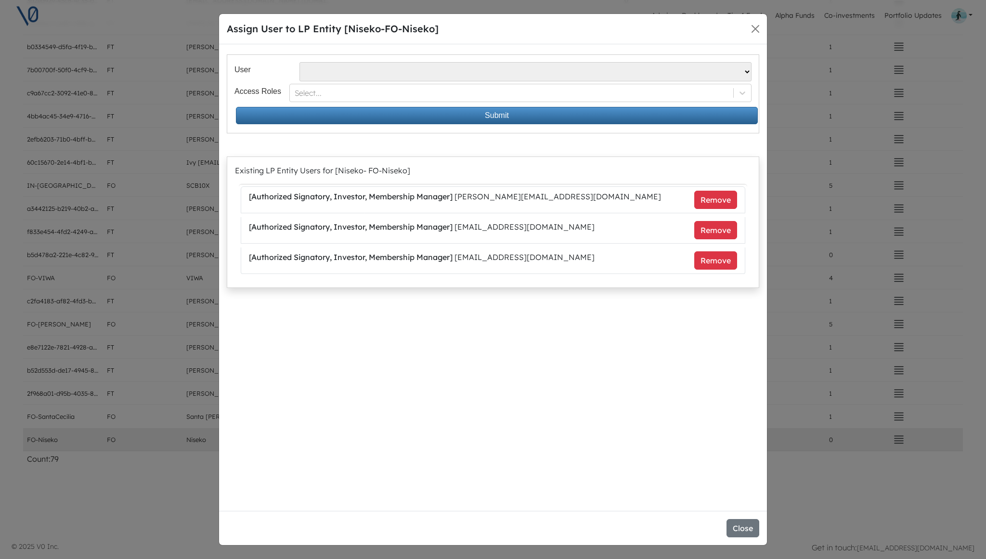
click at [504, 341] on div "User Alvaro Pipino - apipino@santacecilia.cl Jesus O Lanza Losa - jl@spinnaker.…" at bounding box center [493, 277] width 548 height 467
click at [742, 528] on button "Close" at bounding box center [743, 528] width 33 height 18
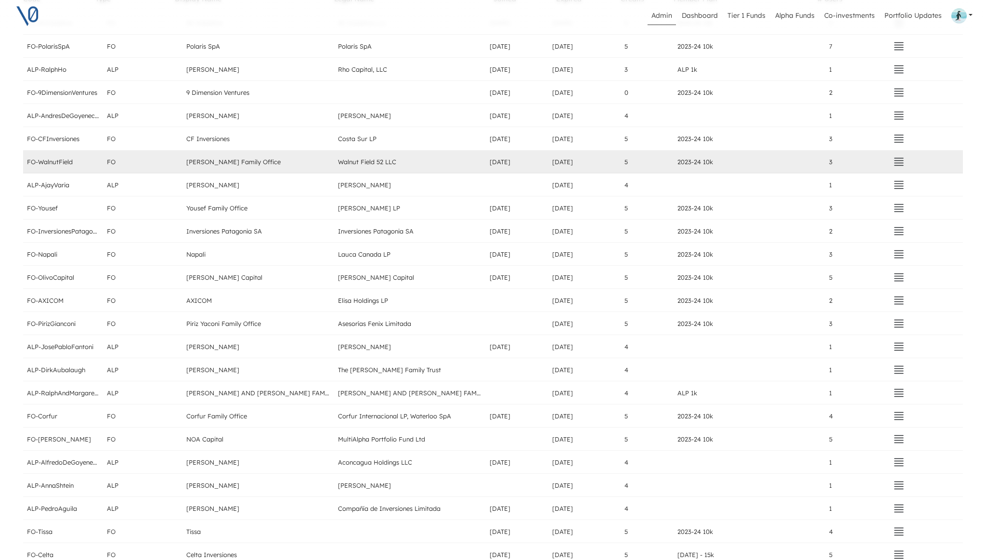
scroll to position [0, 0]
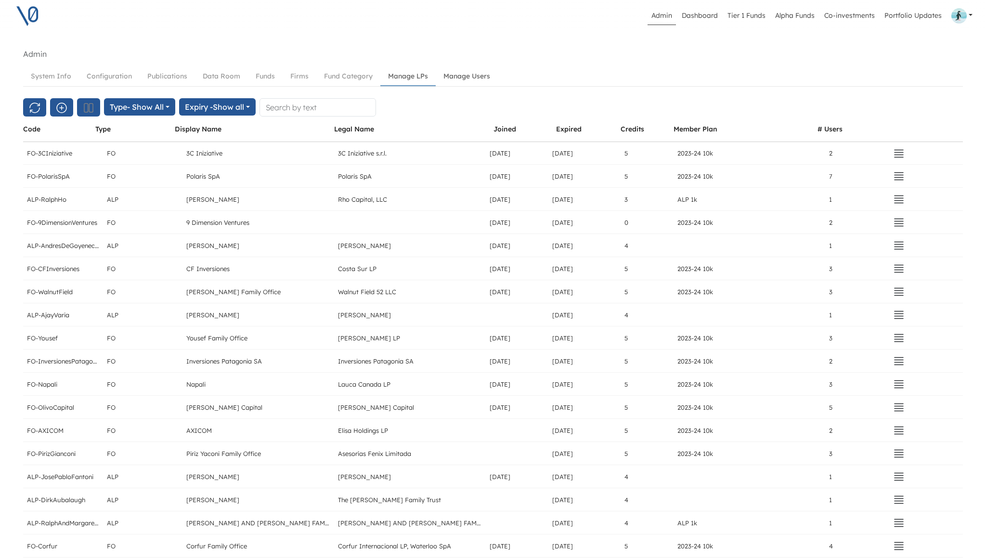
click at [466, 75] on link "Manage Users" at bounding box center [467, 76] width 62 height 18
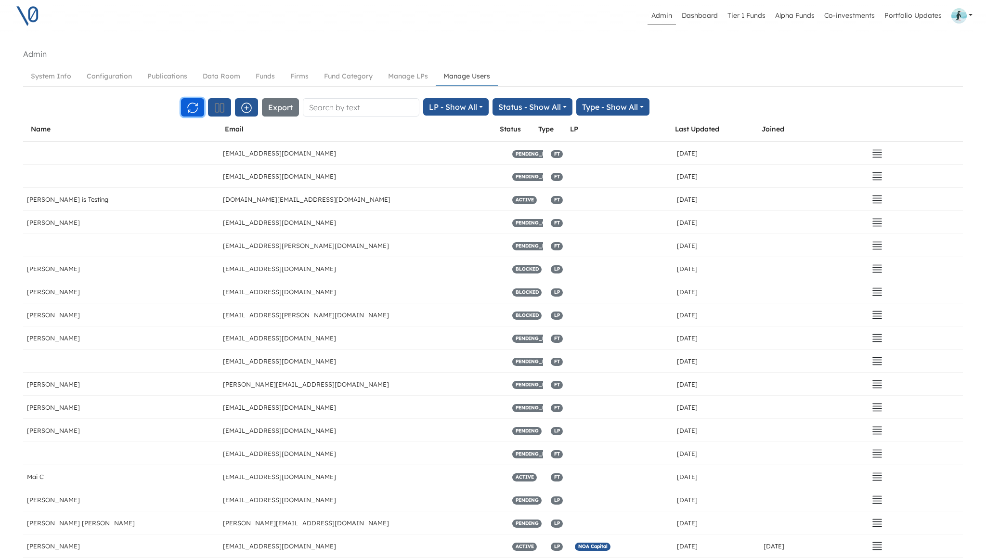
click at [189, 106] on icon "button" at bounding box center [193, 108] width 12 height 12
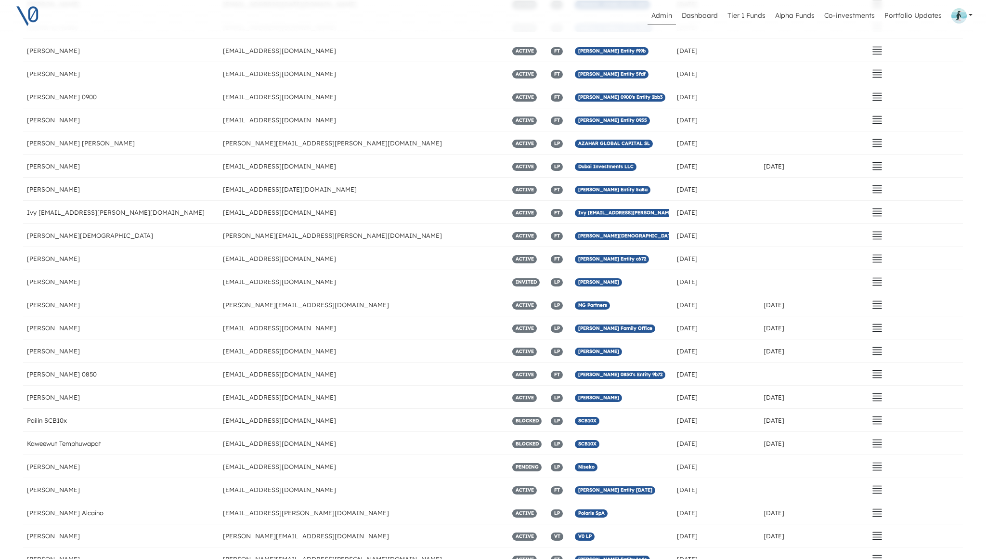
scroll to position [2809, 0]
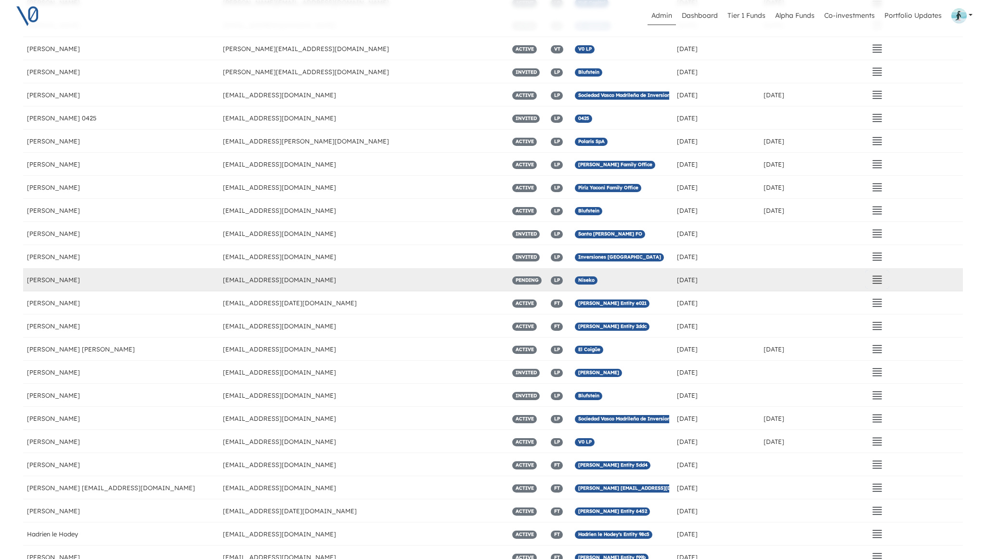
click at [876, 282] on icon "button" at bounding box center [878, 280] width 12 height 12
click at [829, 322] on button "Send Invitation" at bounding box center [817, 326] width 136 height 13
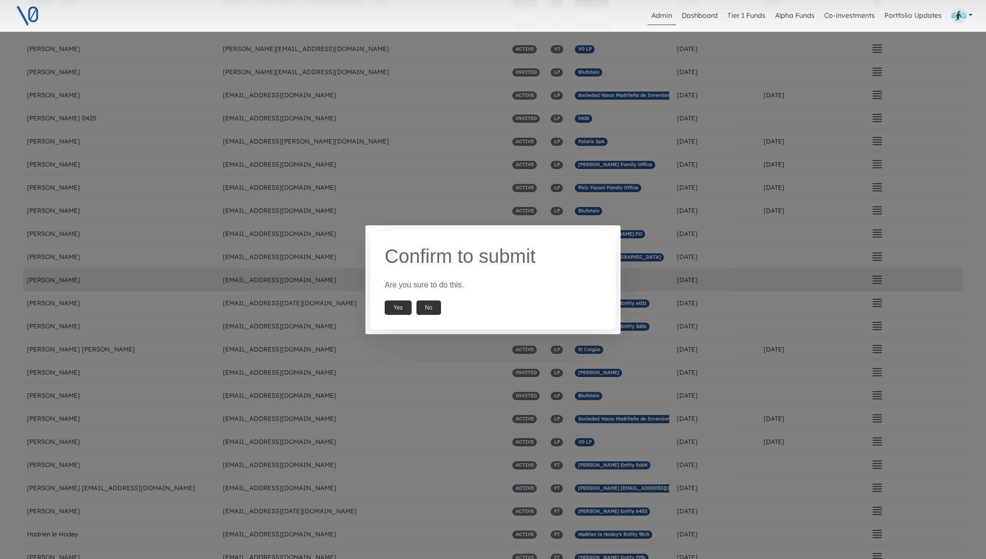
click at [398, 308] on button "Yes" at bounding box center [398, 307] width 27 height 14
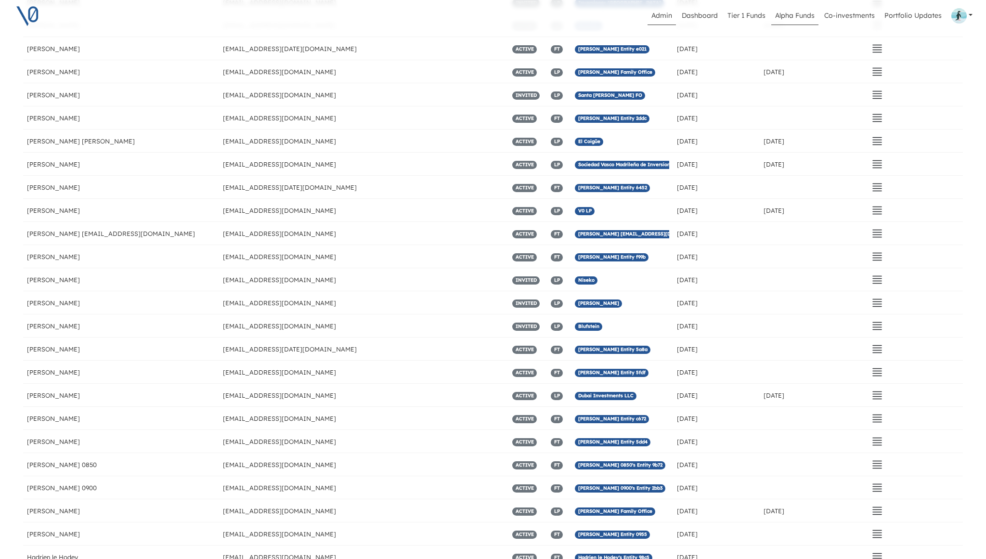
scroll to position [3480, 0]
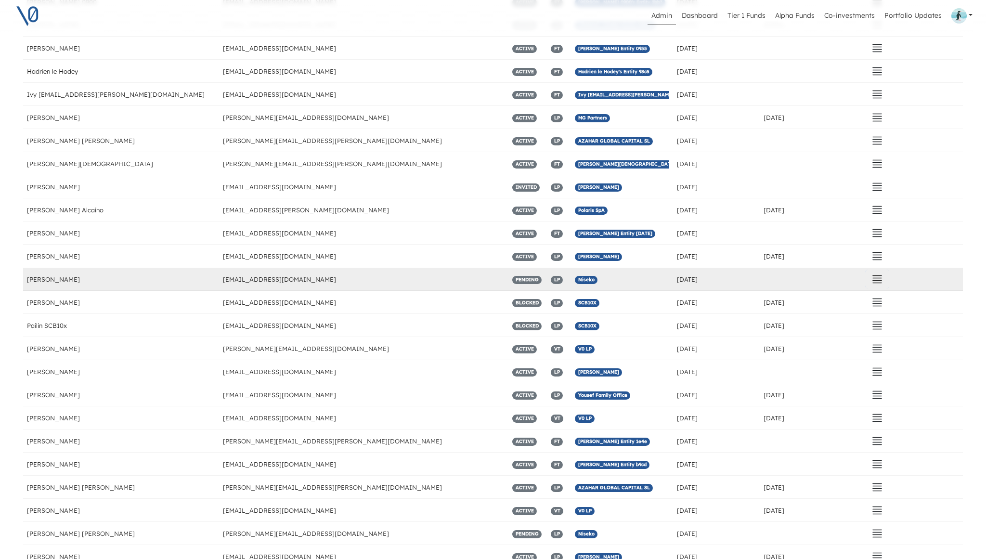
click at [877, 280] on icon "button" at bounding box center [878, 280] width 12 height 12
click at [829, 322] on button "Send Invitation" at bounding box center [817, 326] width 136 height 13
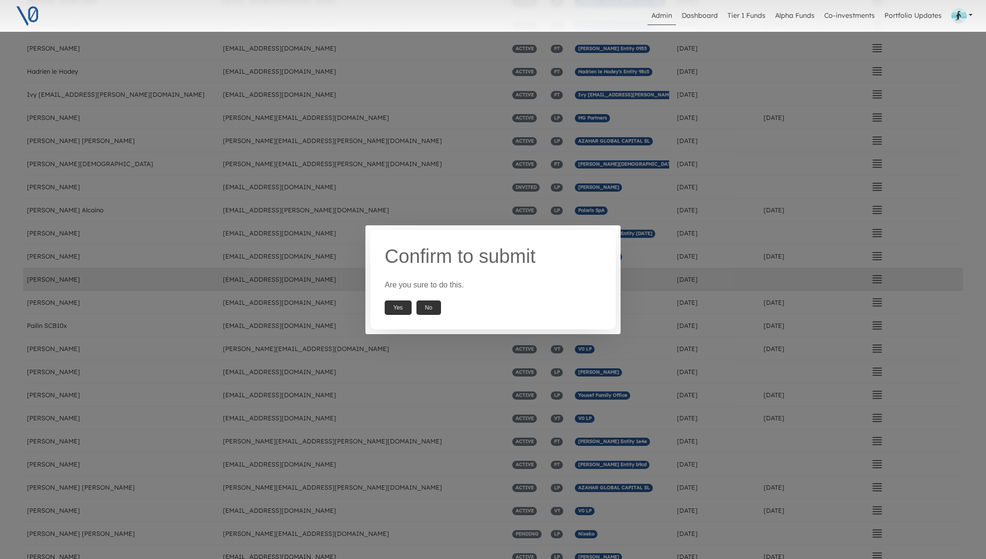
click at [396, 308] on button "Yes" at bounding box center [398, 307] width 27 height 14
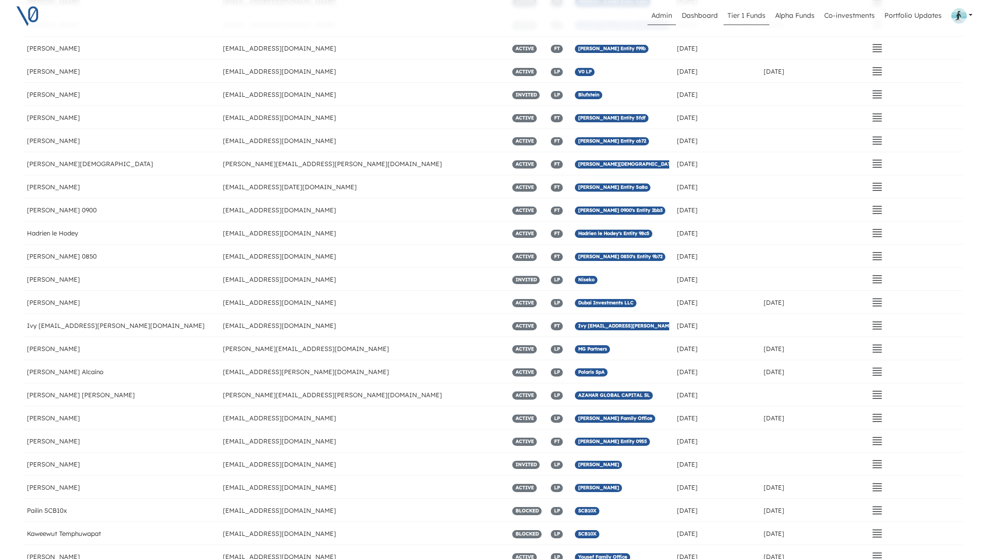
scroll to position [3572, 0]
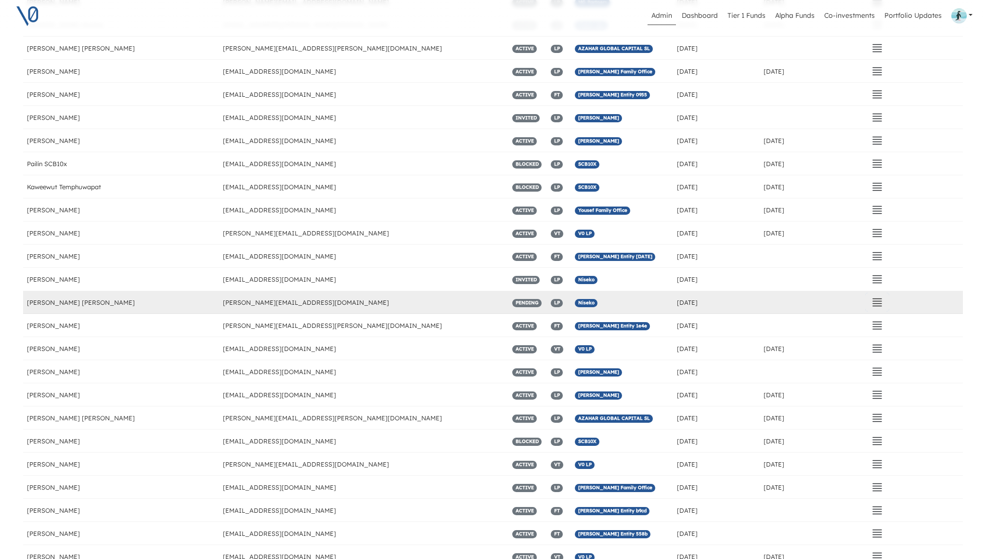
click at [875, 301] on icon "button" at bounding box center [877, 302] width 9 height 7
click at [827, 345] on button "Send Invitation" at bounding box center [817, 349] width 136 height 13
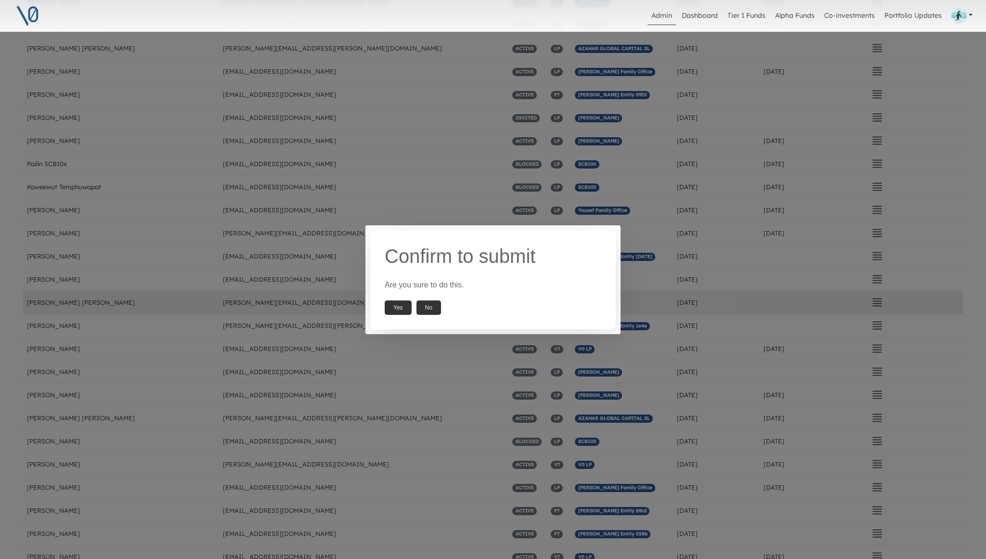
click at [400, 307] on button "Yes" at bounding box center [398, 307] width 27 height 14
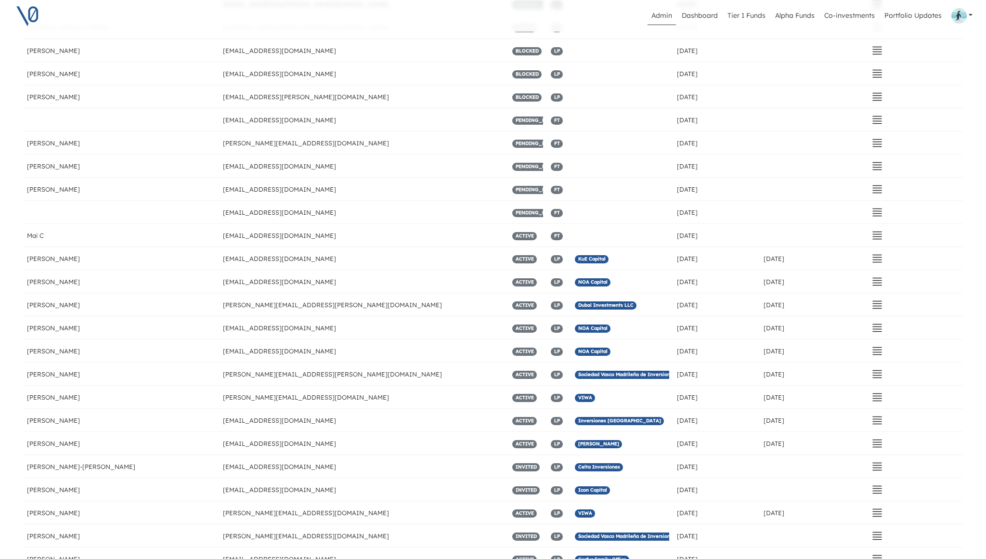
scroll to position [0, 0]
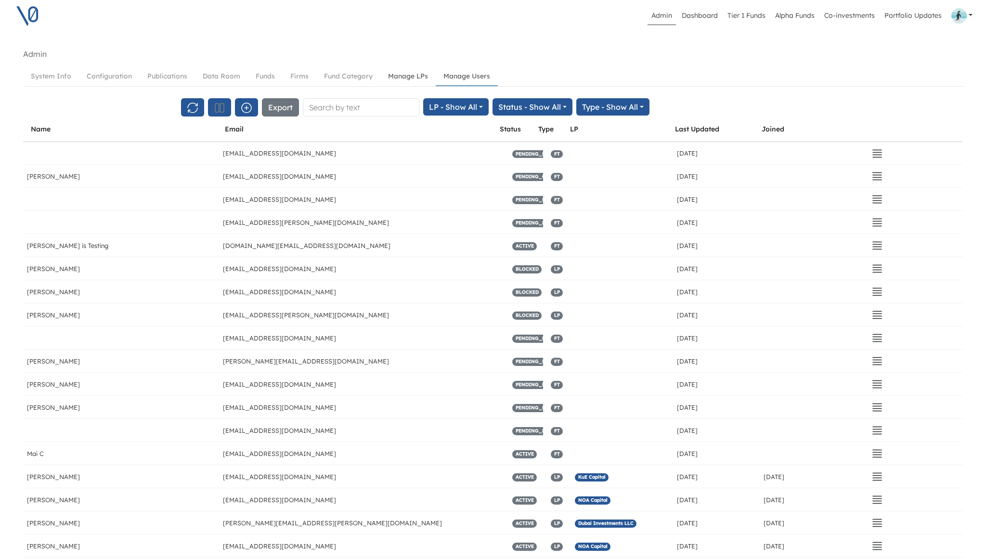
click at [401, 77] on link "Manage LPs" at bounding box center [407, 76] width 55 height 18
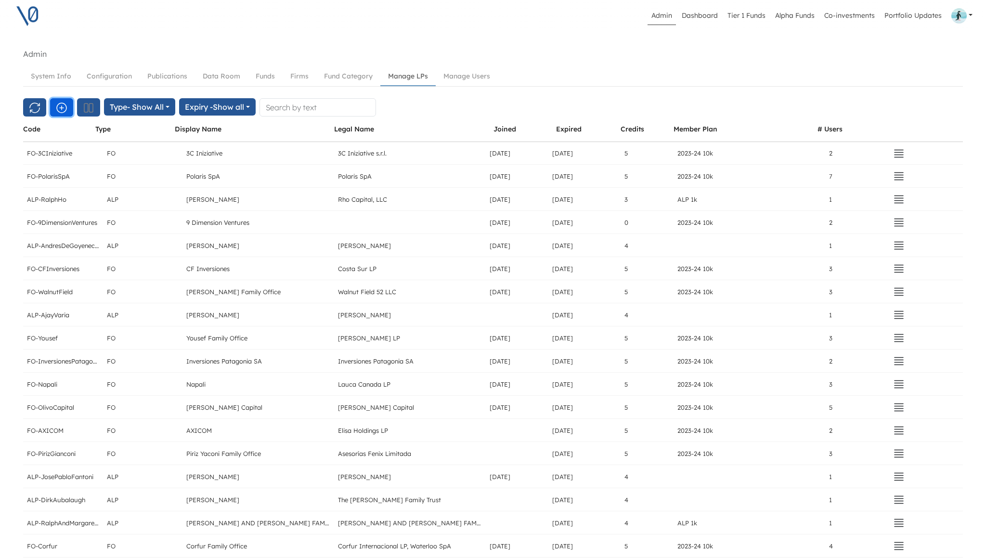
click at [63, 106] on icon "button" at bounding box center [62, 108] width 12 height 12
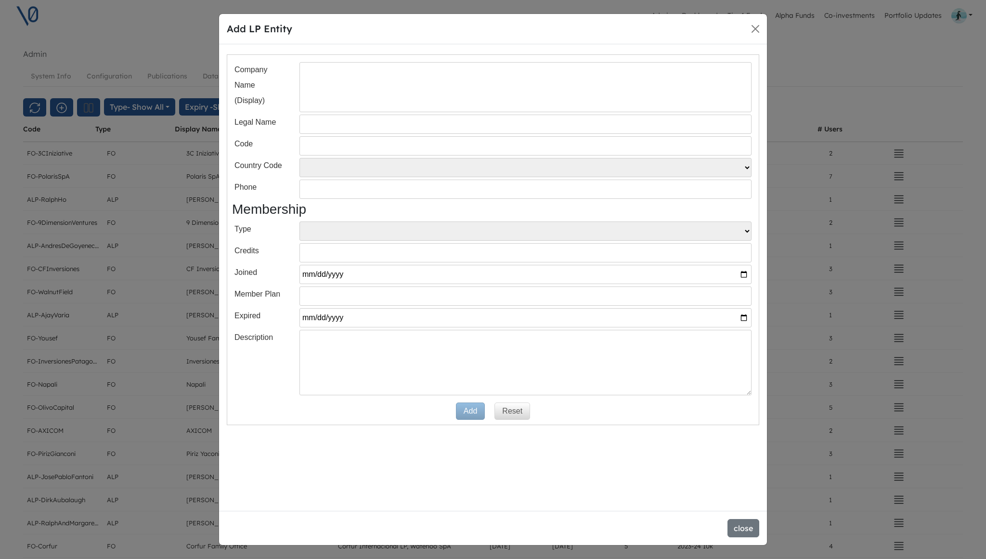
click at [340, 100] on input "text" at bounding box center [526, 87] width 452 height 50
paste input "OvalleSaid"
click at [326, 85] on input "OvalleSaid" at bounding box center [526, 87] width 452 height 50
click at [366, 89] on input "Ovalle Said" at bounding box center [526, 87] width 452 height 50
type input "[PERSON_NAME] Said Family Office"
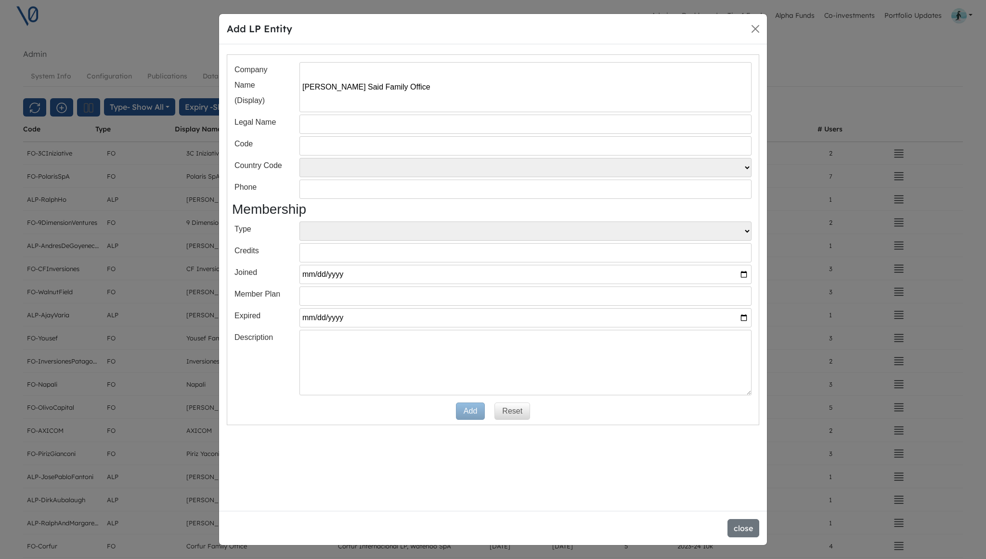
click at [327, 149] on input "text" at bounding box center [526, 145] width 452 height 19
paste input "FO-OvalleSaid"
type input "FO-OvalleSaid"
click at [275, 190] on label "Phone" at bounding box center [261, 187] width 53 height 15
click at [306, 235] on select "FO ALP" at bounding box center [526, 231] width 452 height 19
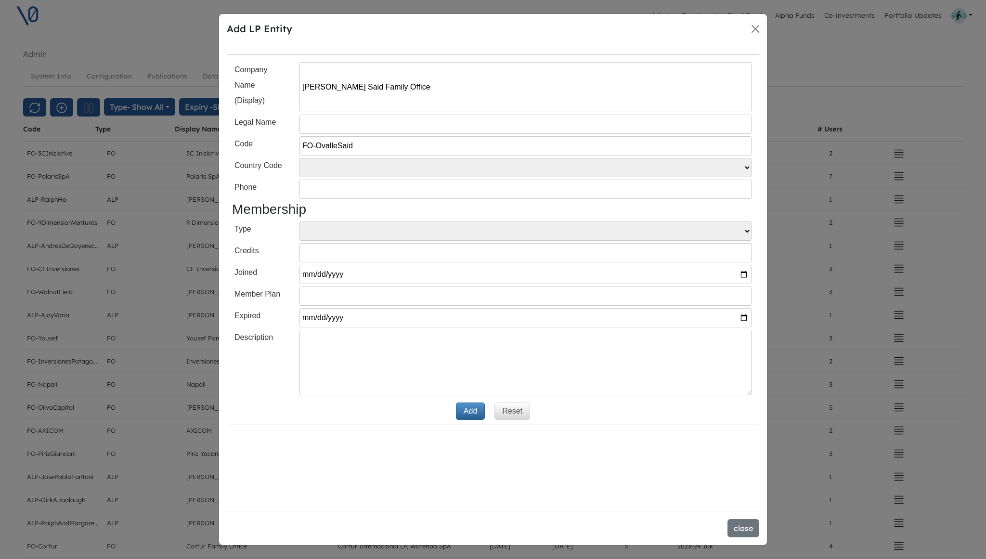
select select "FO"
click at [282, 245] on label "Credits" at bounding box center [261, 250] width 53 height 15
click at [469, 414] on button "Add" at bounding box center [470, 411] width 29 height 17
select select
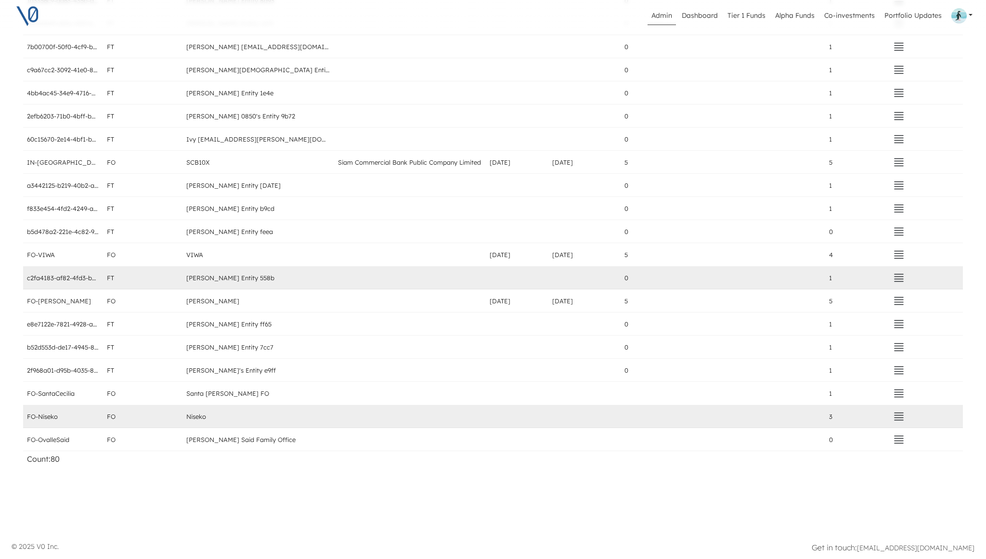
scroll to position [1539, 0]
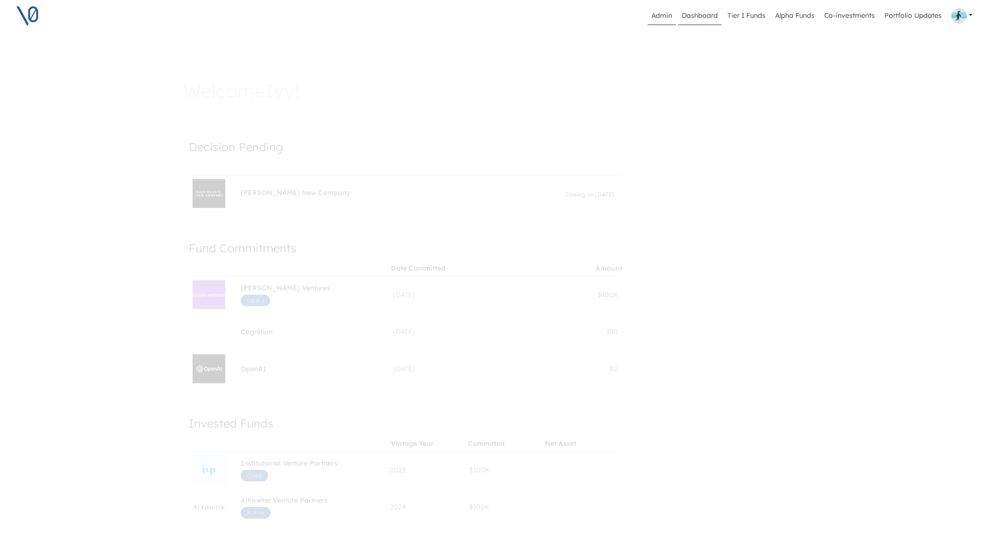
click at [661, 17] on link "Admin" at bounding box center [662, 16] width 28 height 18
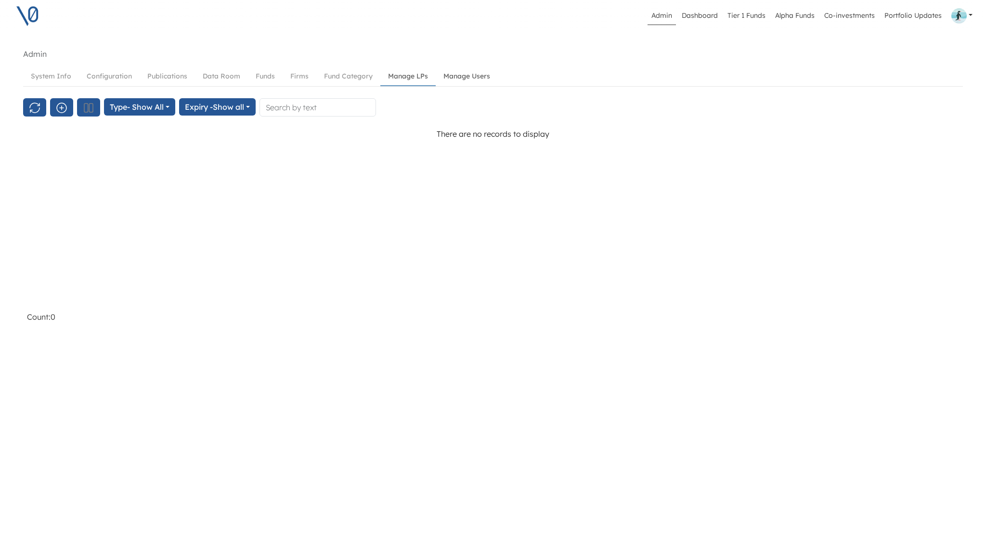
click at [467, 73] on link "Manage Users" at bounding box center [467, 76] width 62 height 18
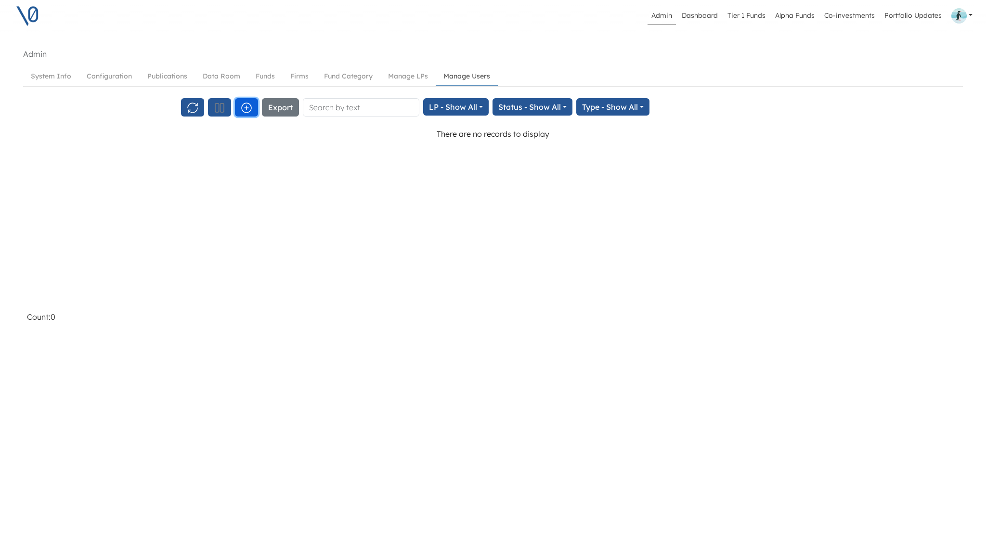
click at [246, 108] on icon "button" at bounding box center [247, 108] width 12 height 12
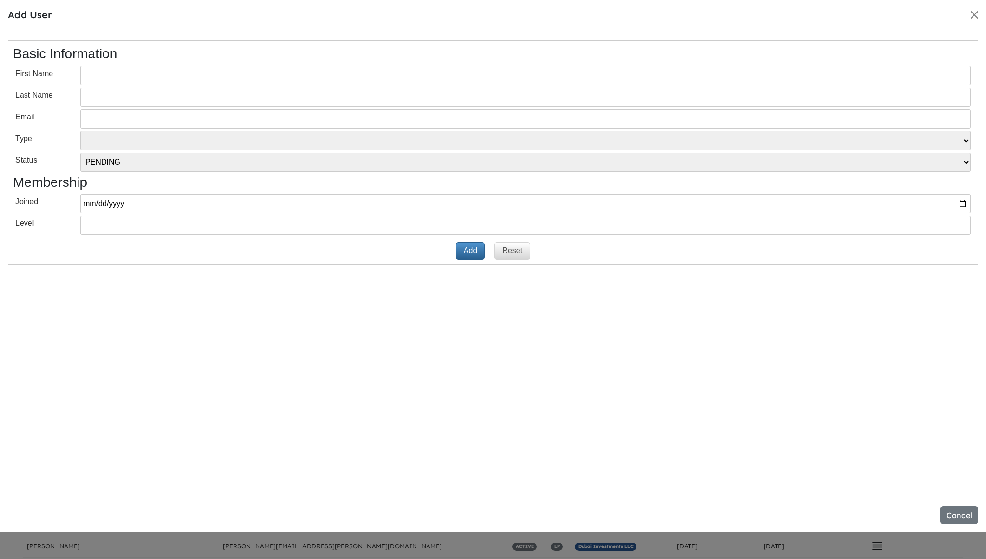
click at [180, 78] on input "text" at bounding box center [525, 75] width 890 height 19
paste input "Alfonso"
type input "Alfonso"
click at [97, 96] on input "text" at bounding box center [525, 97] width 890 height 19
paste input "Lecaros"
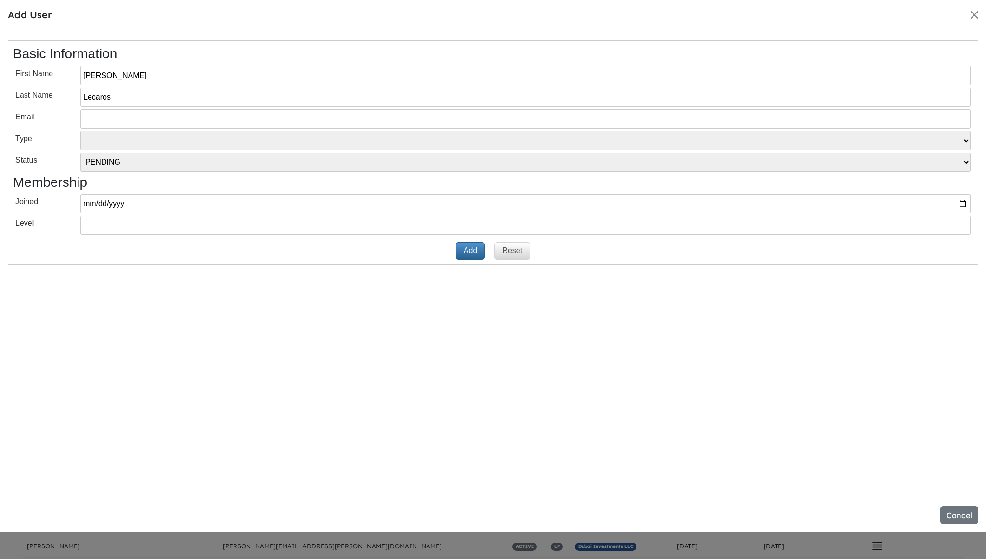
type input "Lecaros"
click at [107, 120] on input "email" at bounding box center [525, 118] width 890 height 19
paste input "alecaros@caburga.cl"
type input "alecaros@caburga.cl"
click at [105, 141] on select "VT LP Free Tier" at bounding box center [525, 140] width 890 height 19
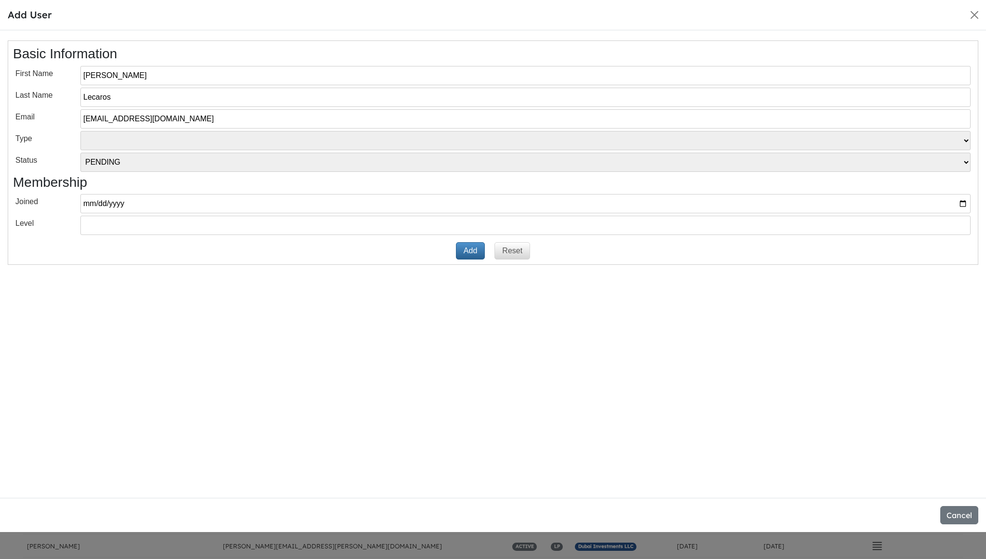
select select "LP"
click at [180, 305] on div "Basic Information First Name Alfonso Last Name Lecaros Email alecaros@caburga.c…" at bounding box center [493, 264] width 986 height 468
click at [469, 250] on button "Add" at bounding box center [470, 250] width 29 height 17
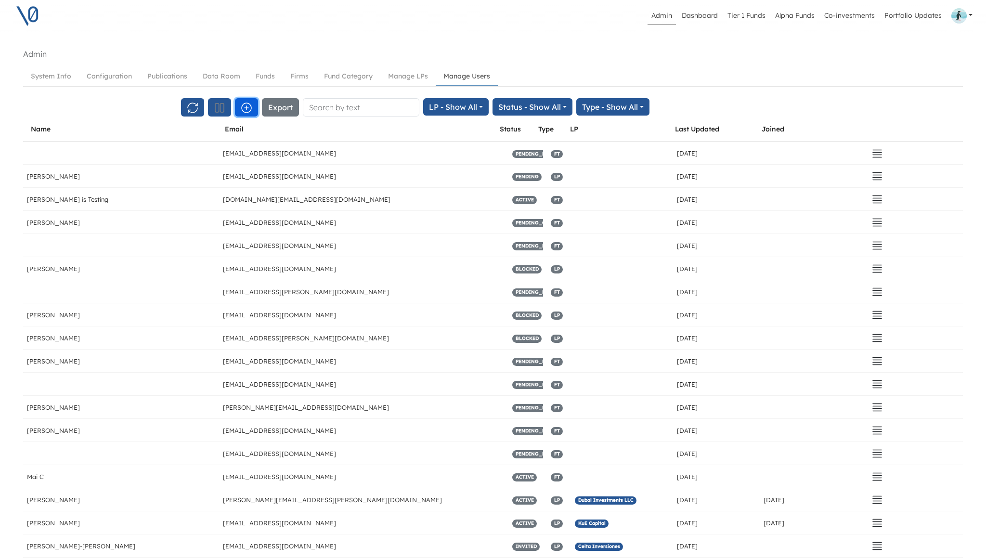
click at [246, 110] on icon "button" at bounding box center [247, 108] width 12 height 12
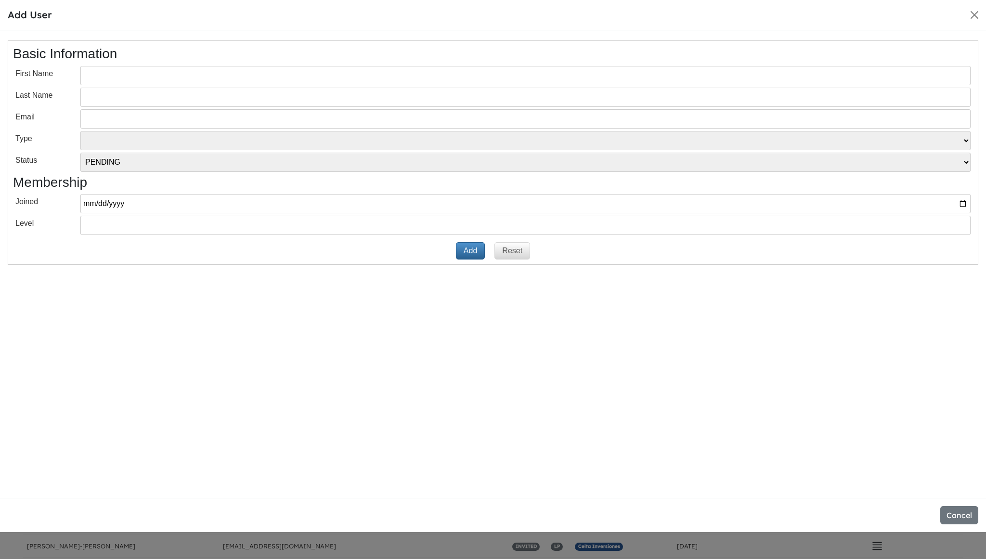
click at [262, 77] on input "text" at bounding box center [525, 75] width 890 height 19
paste input "Guillermo"
type input "Guillermo"
click at [124, 97] on input "text" at bounding box center [525, 97] width 890 height 19
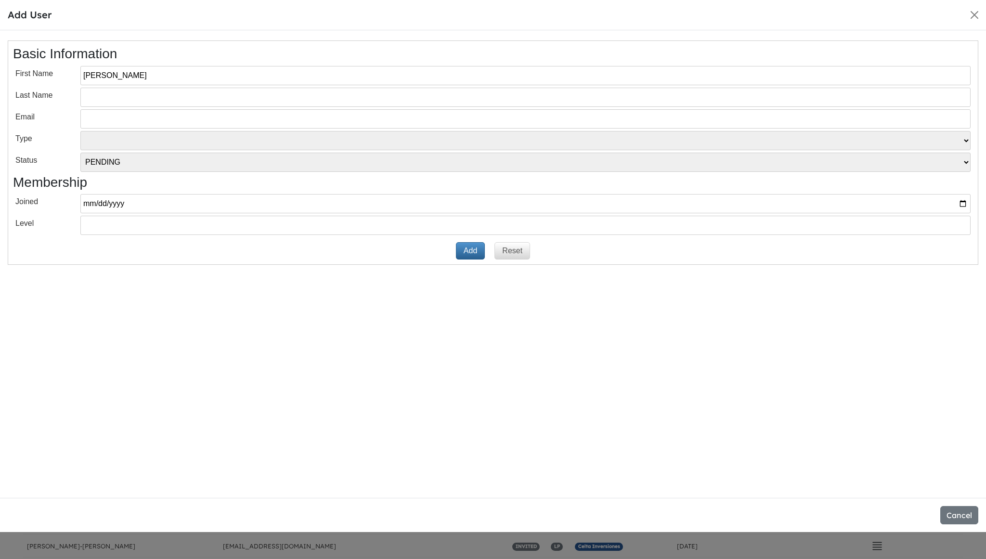
paste input "[PERSON_NAME] Said"
type input "[PERSON_NAME] Said"
click at [105, 117] on input "email" at bounding box center [525, 118] width 890 height 19
paste input "govallesaid@gmail.com"
type input "govallesaid@gmail.com"
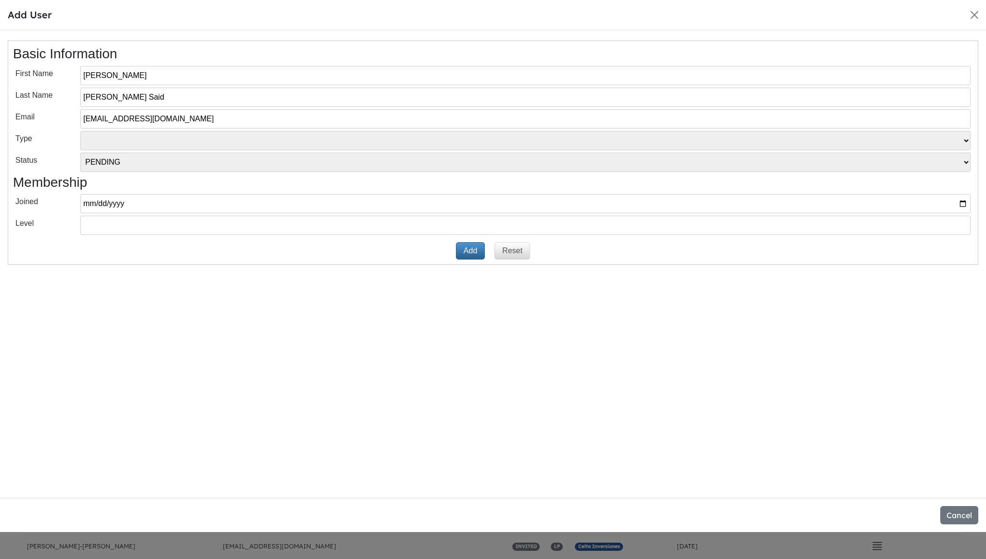
click at [161, 142] on select "VT LP Free Tier" at bounding box center [525, 140] width 890 height 19
select select "LP"
click at [471, 250] on button "Add" at bounding box center [470, 250] width 29 height 17
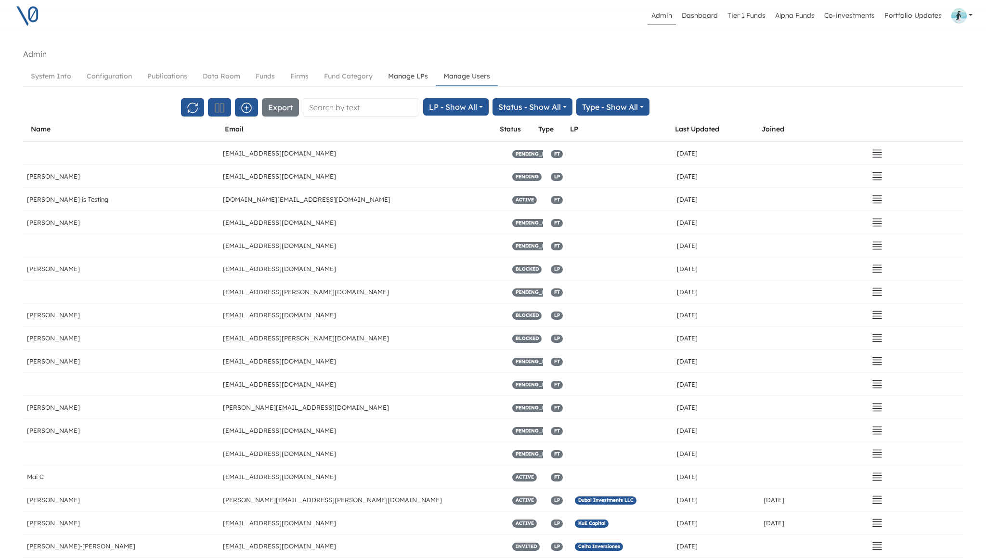
click at [408, 75] on link "Manage LPs" at bounding box center [407, 76] width 55 height 18
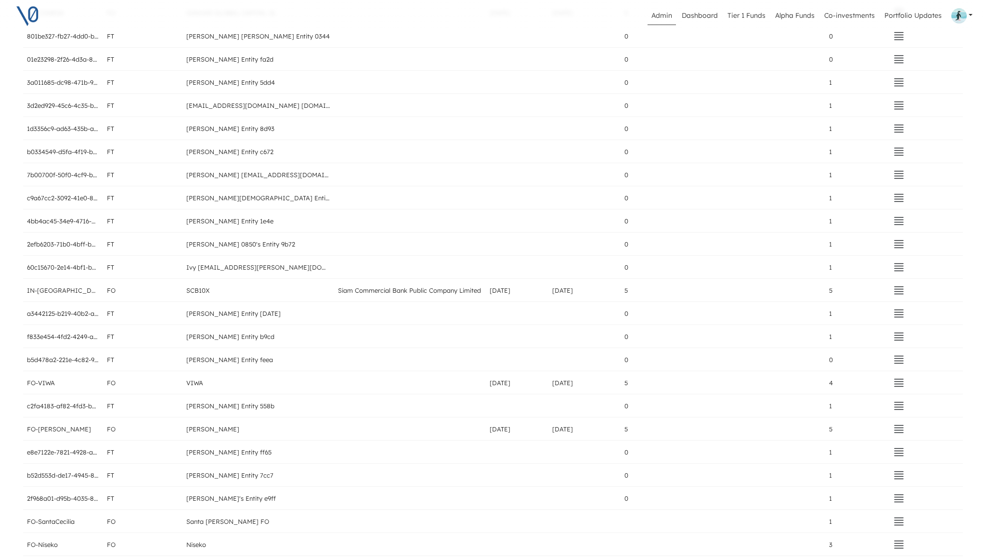
scroll to position [1539, 0]
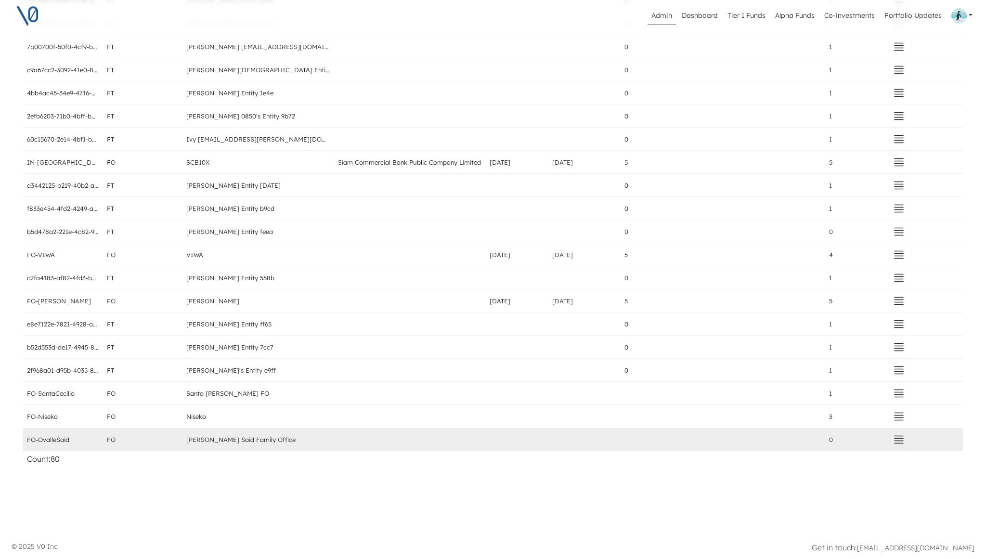
click at [901, 442] on icon "button" at bounding box center [899, 440] width 12 height 12
click at [833, 404] on button "Assign" at bounding box center [839, 405] width 136 height 13
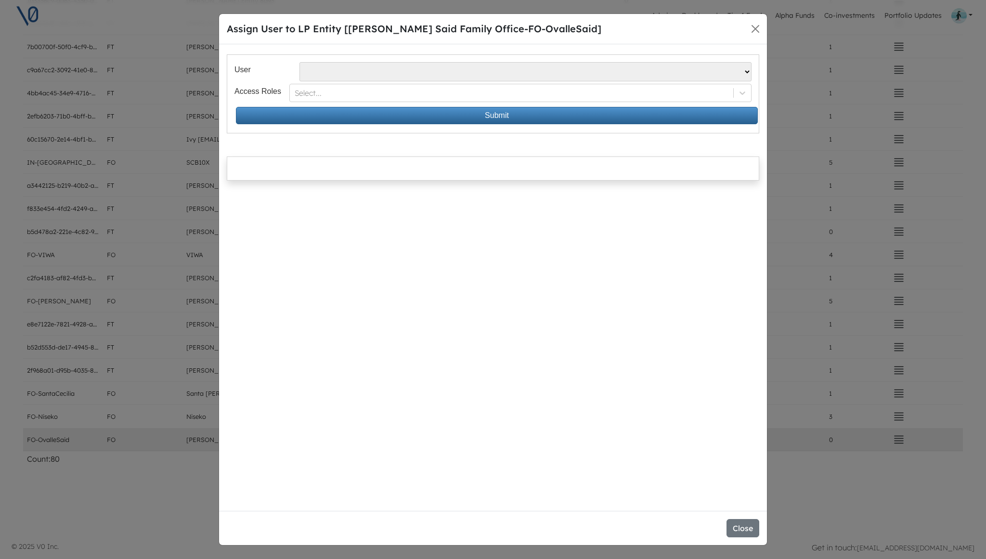
click at [397, 73] on select "[PERSON_NAME] - [PERSON_NAME][EMAIL_ADDRESS][DOMAIN_NAME] [PERSON_NAME] Losa - …" at bounding box center [526, 71] width 452 height 19
click at [738, 524] on button "Close" at bounding box center [743, 528] width 33 height 18
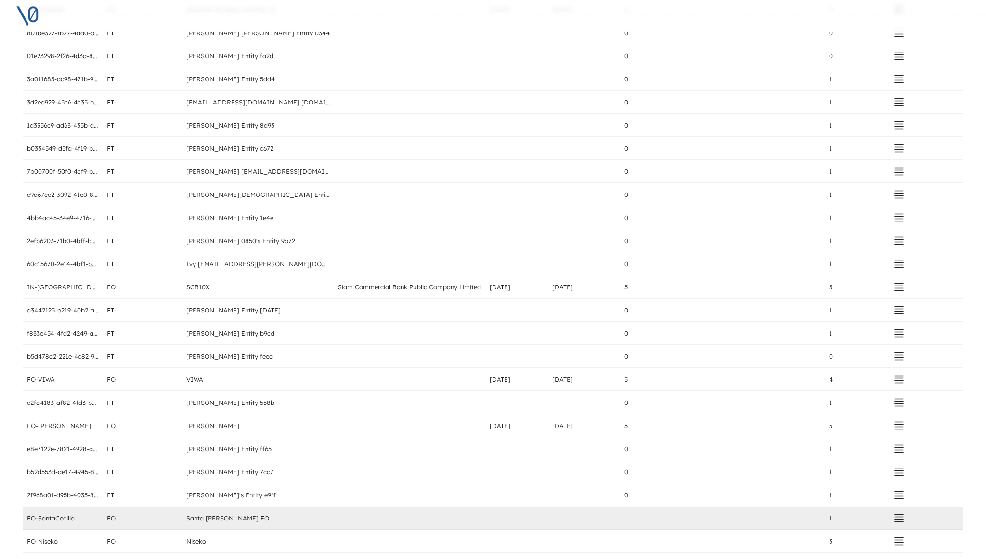
scroll to position [1539, 0]
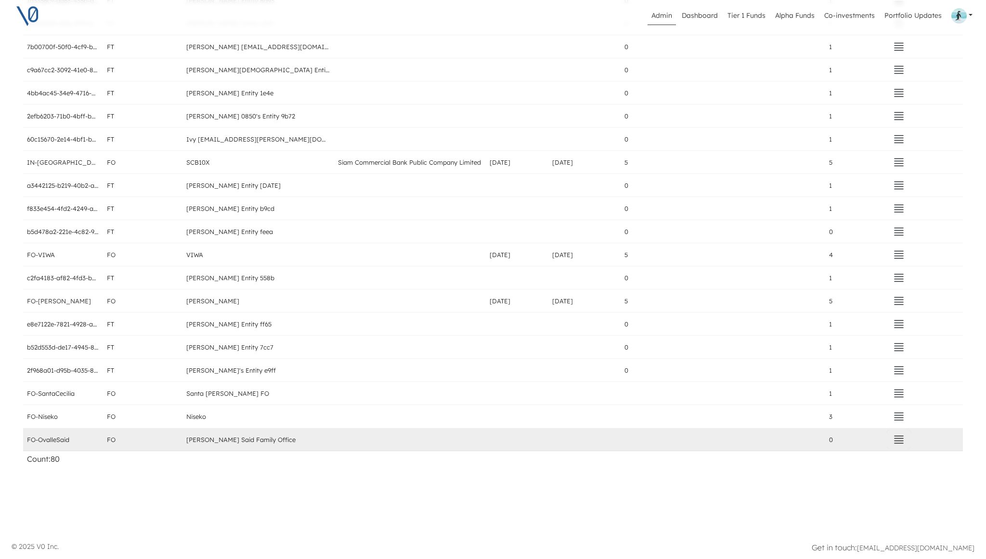
click at [899, 439] on icon "button" at bounding box center [899, 440] width 12 height 12
click at [822, 408] on button "Assign" at bounding box center [839, 405] width 136 height 13
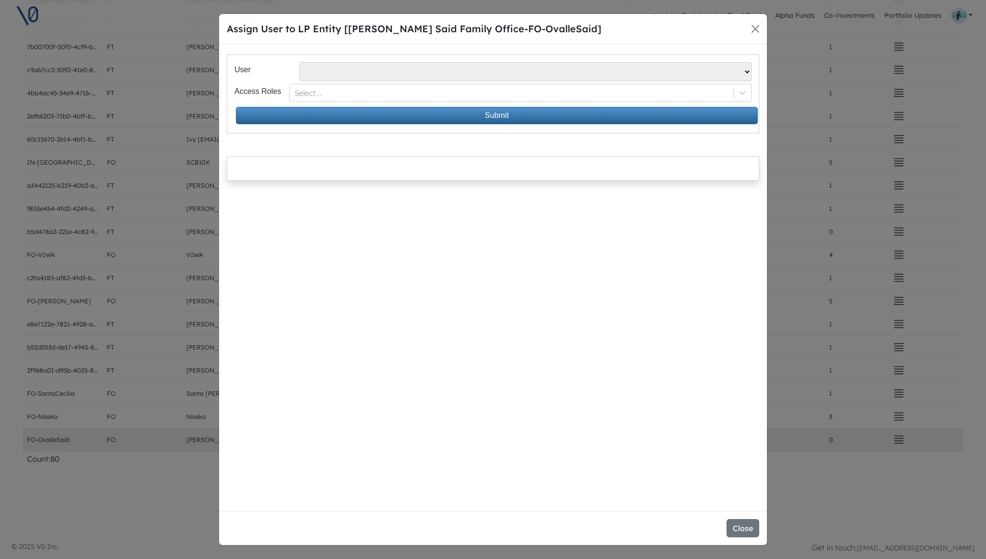
click at [517, 71] on select "Alvaro Pipino - apipino@santacecilia.cl Jesus O Lanza Losa - jl@spinnaker.mx Al…" at bounding box center [526, 71] width 452 height 19
select select "379"
click at [408, 89] on div at bounding box center [511, 94] width 433 height 12
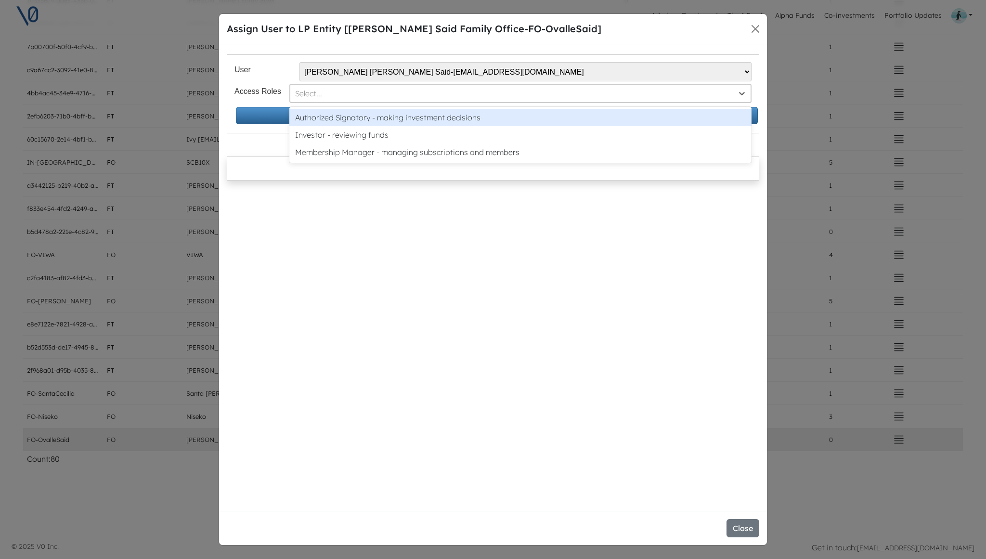
click at [399, 114] on div "Authorized Signatory - making investment decisions" at bounding box center [520, 117] width 462 height 17
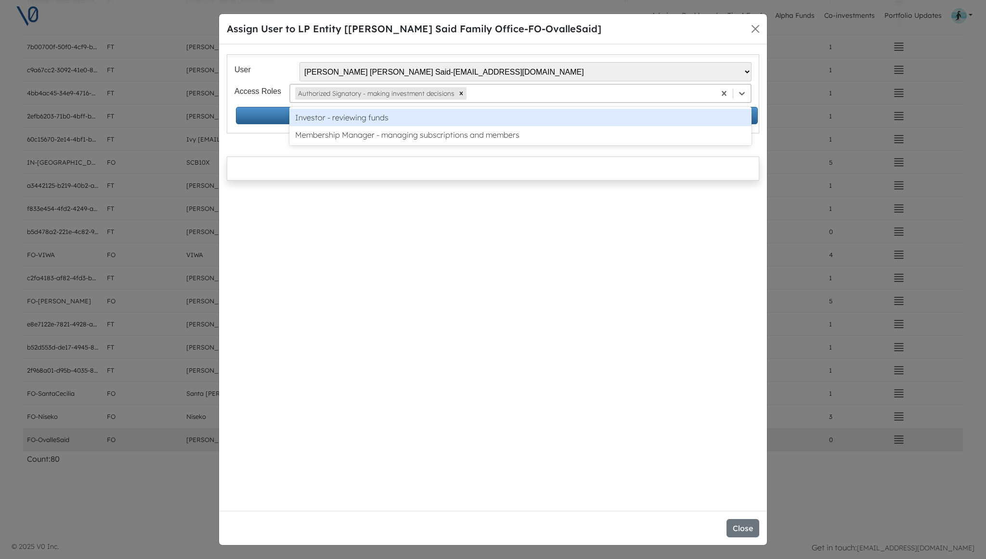
click at [488, 98] on div at bounding box center [590, 94] width 242 height 12
click at [486, 115] on div "Investor - reviewing funds" at bounding box center [520, 117] width 462 height 17
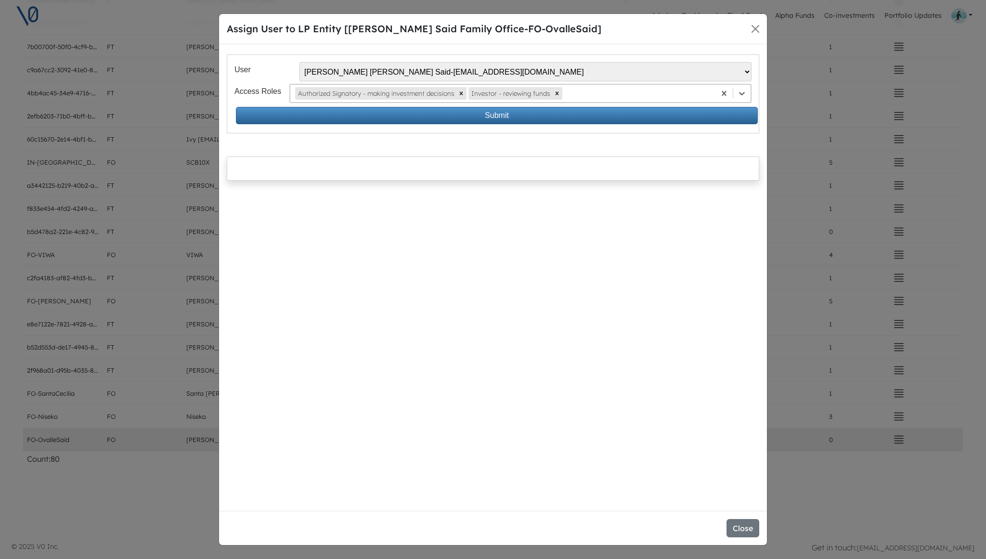
click at [588, 93] on div at bounding box center [637, 94] width 146 height 12
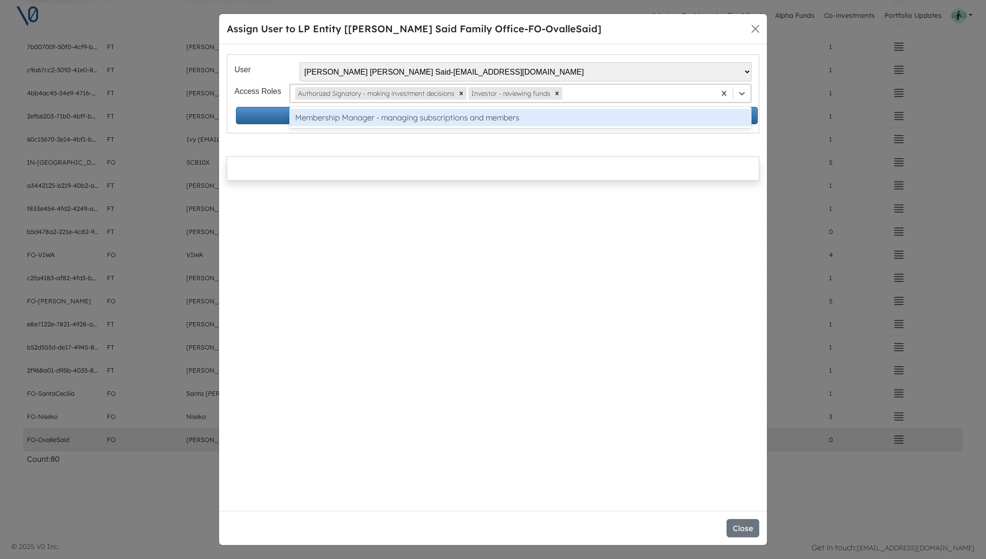
click at [584, 119] on div "Membership Manager - managing subscriptions and members" at bounding box center [520, 117] width 462 height 17
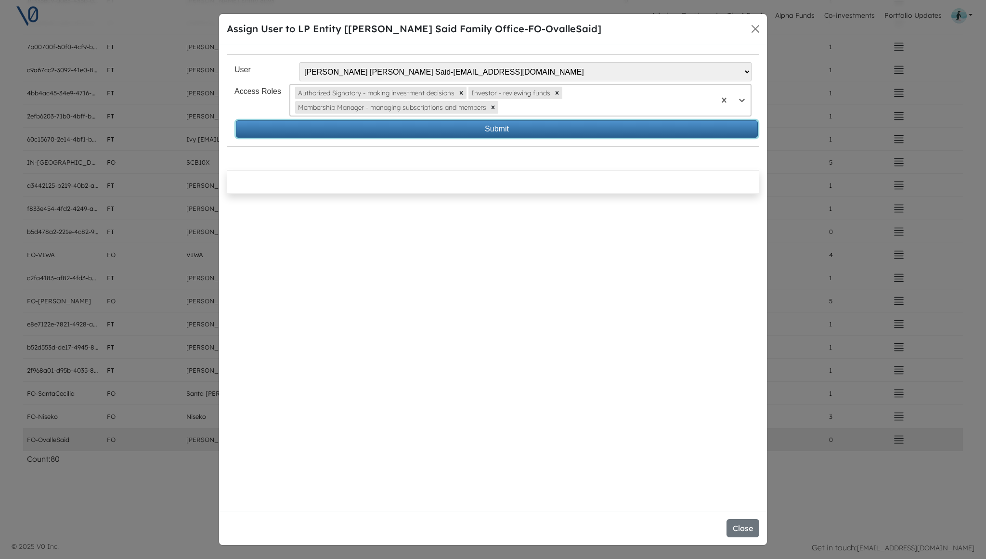
click at [555, 127] on button "Submit" at bounding box center [497, 128] width 522 height 17
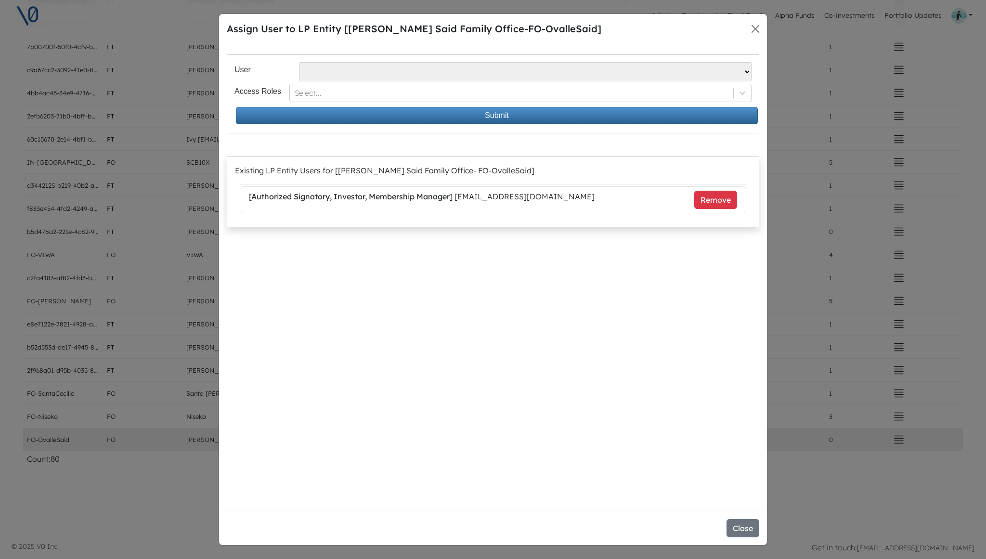
click at [563, 71] on select "Alvaro Pipino - apipino@santacecilia.cl Jesus O Lanza Losa - jl@spinnaker.mx Al…" at bounding box center [526, 71] width 452 height 19
select select "378"
click at [337, 93] on div at bounding box center [511, 94] width 433 height 12
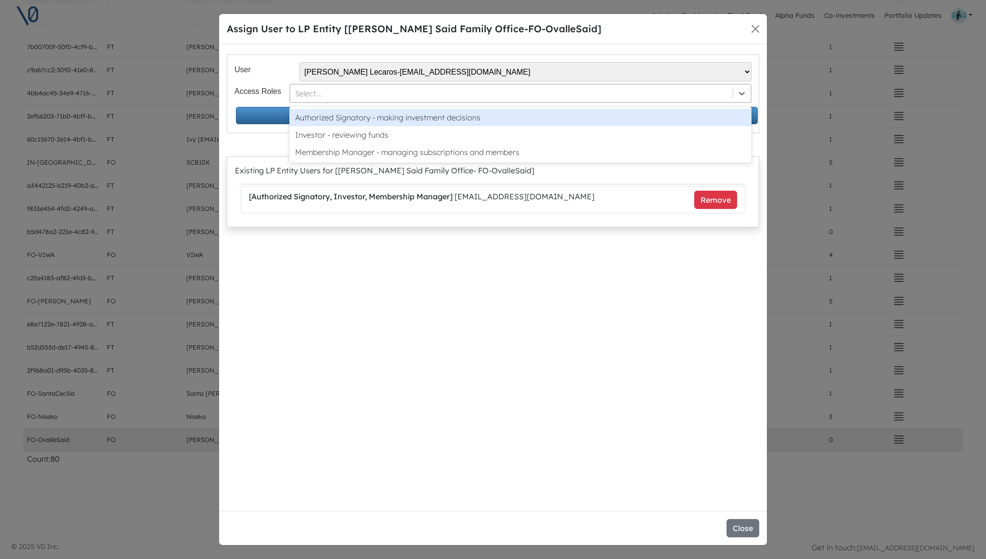
click at [338, 113] on div "Authorized Signatory - making investment decisions" at bounding box center [520, 117] width 462 height 17
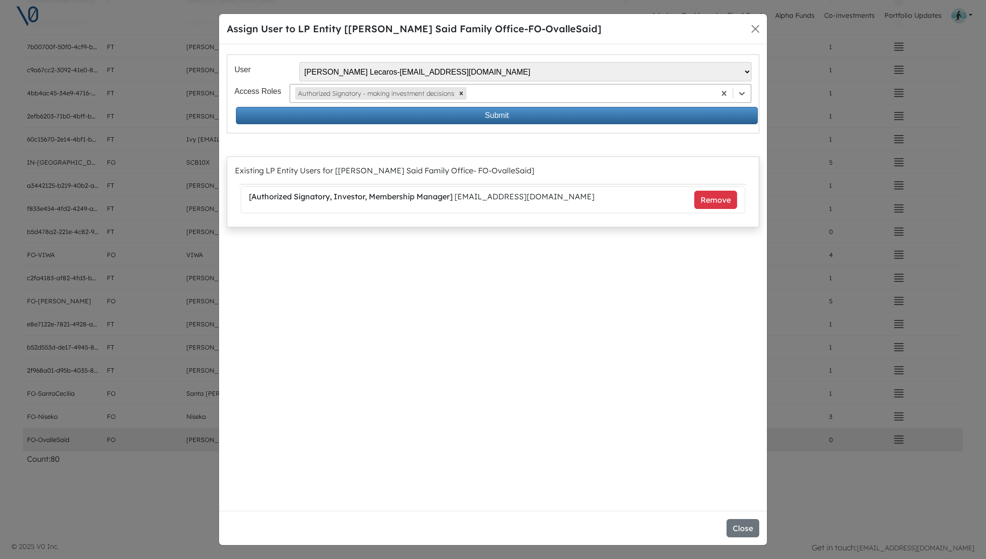
click at [493, 97] on div at bounding box center [590, 94] width 242 height 12
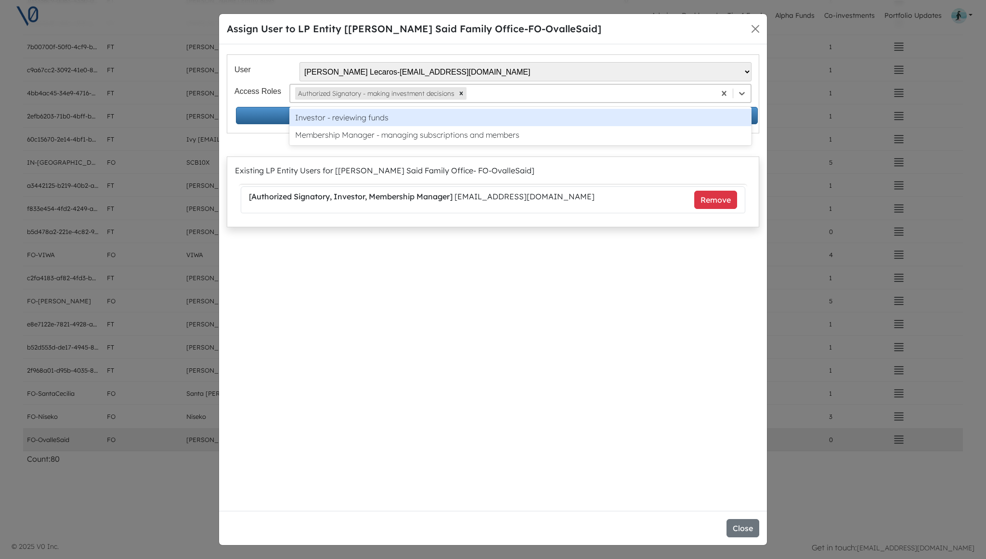
click at [494, 115] on div "Investor - reviewing funds" at bounding box center [520, 117] width 462 height 17
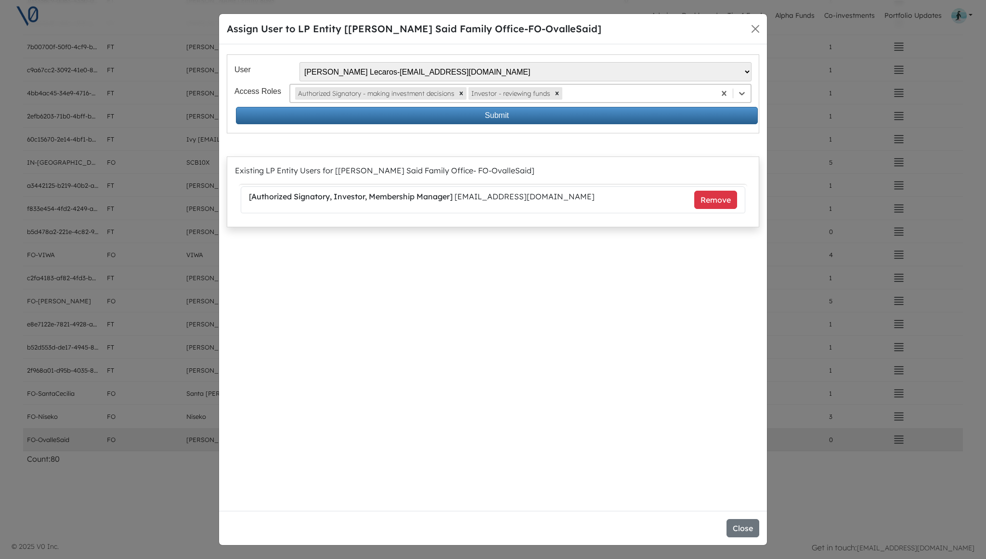
click at [603, 93] on div at bounding box center [637, 94] width 146 height 12
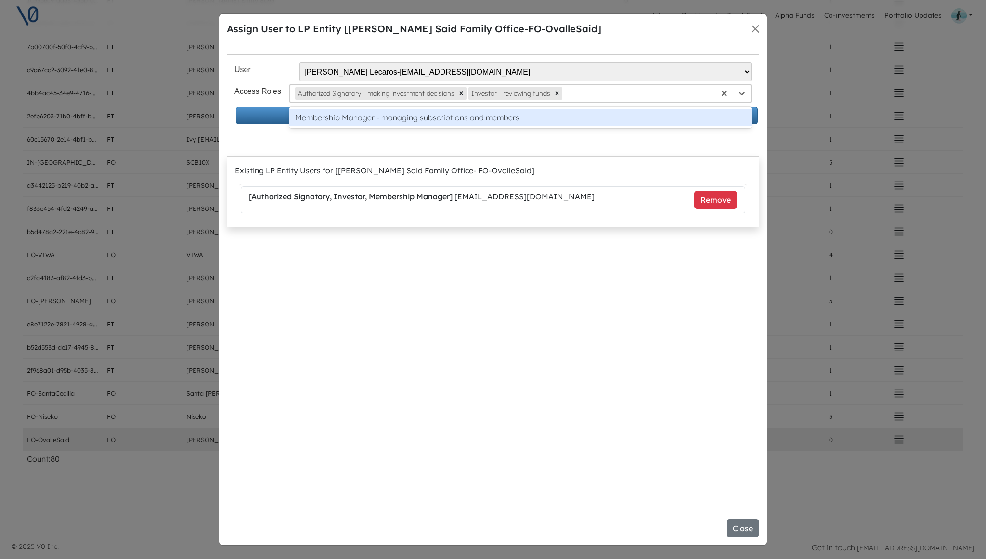
click at [602, 115] on div "Membership Manager - managing subscriptions and members" at bounding box center [520, 117] width 462 height 17
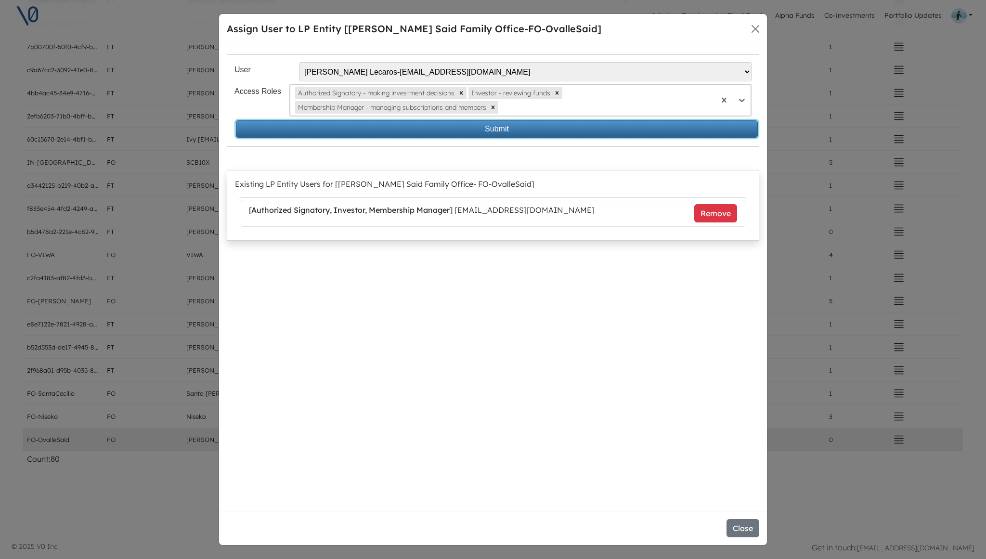
click at [566, 129] on button "Submit" at bounding box center [497, 128] width 522 height 17
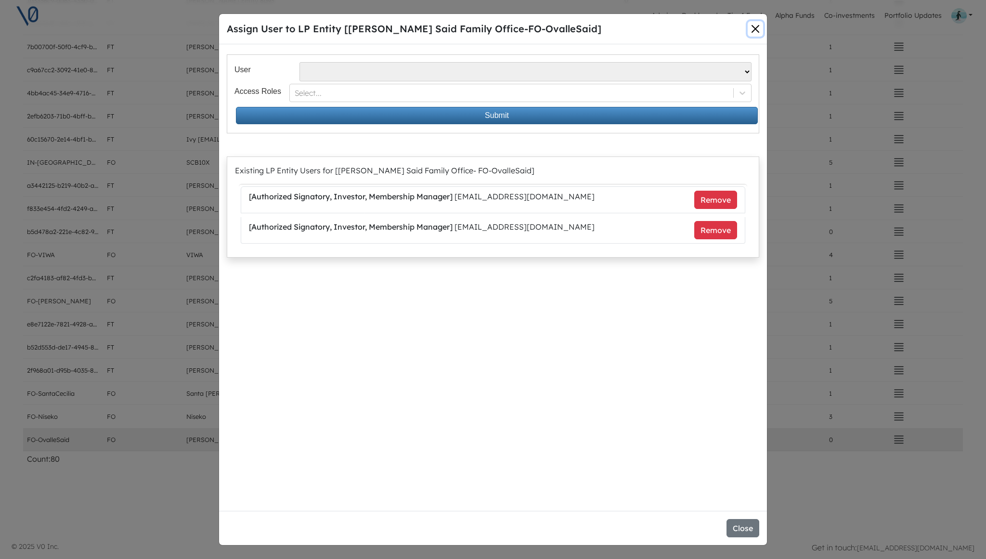
click at [756, 24] on button "Close" at bounding box center [755, 28] width 15 height 15
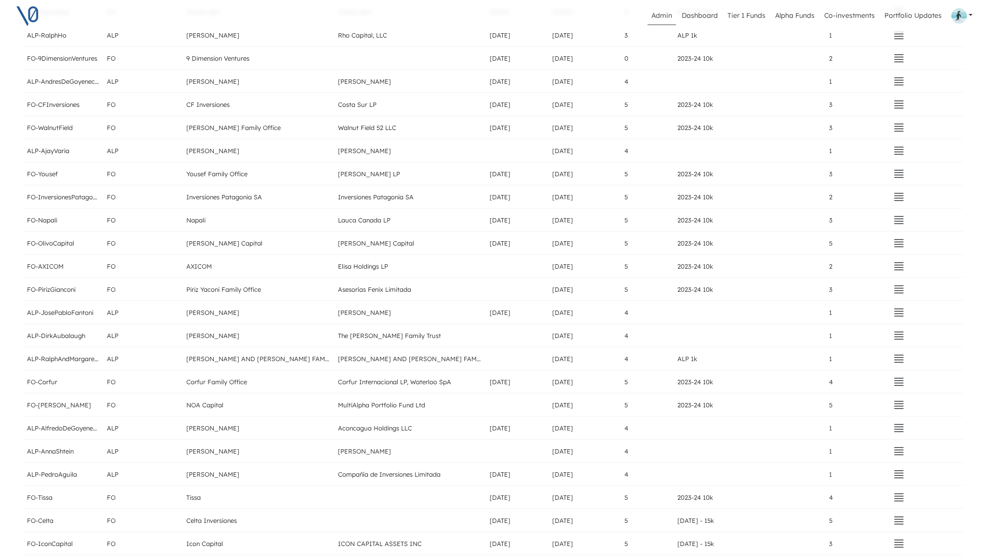
scroll to position [0, 0]
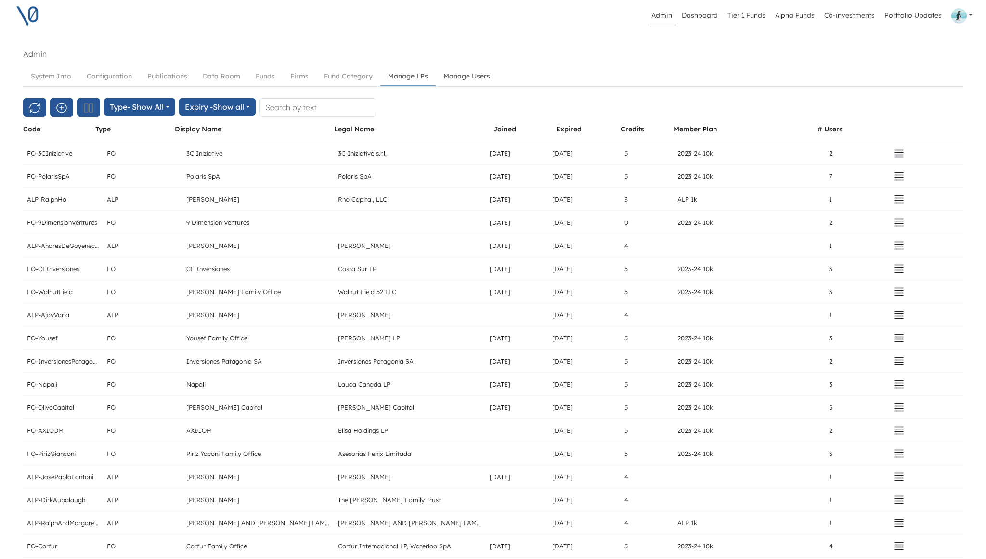
click at [466, 74] on link "Manage Users" at bounding box center [467, 76] width 62 height 18
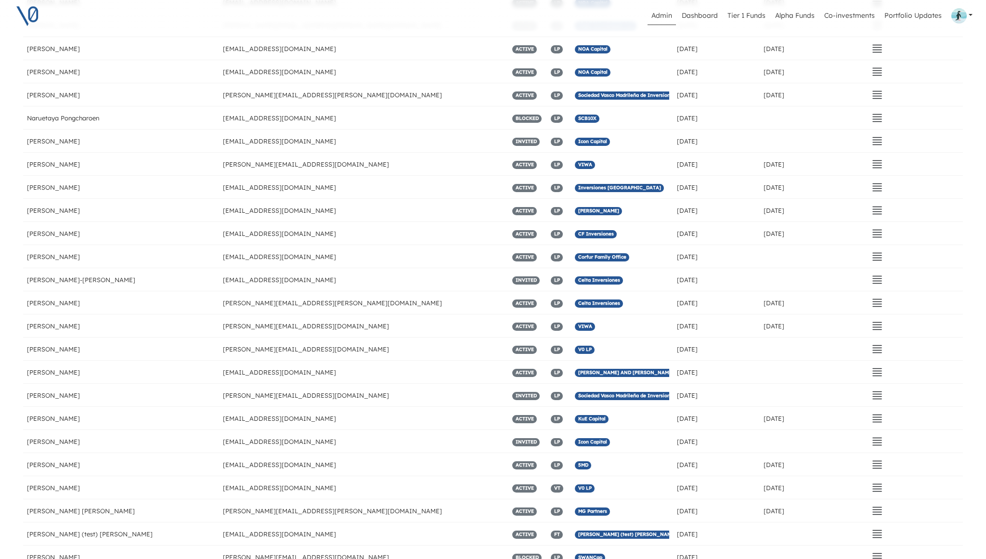
scroll to position [798, 0]
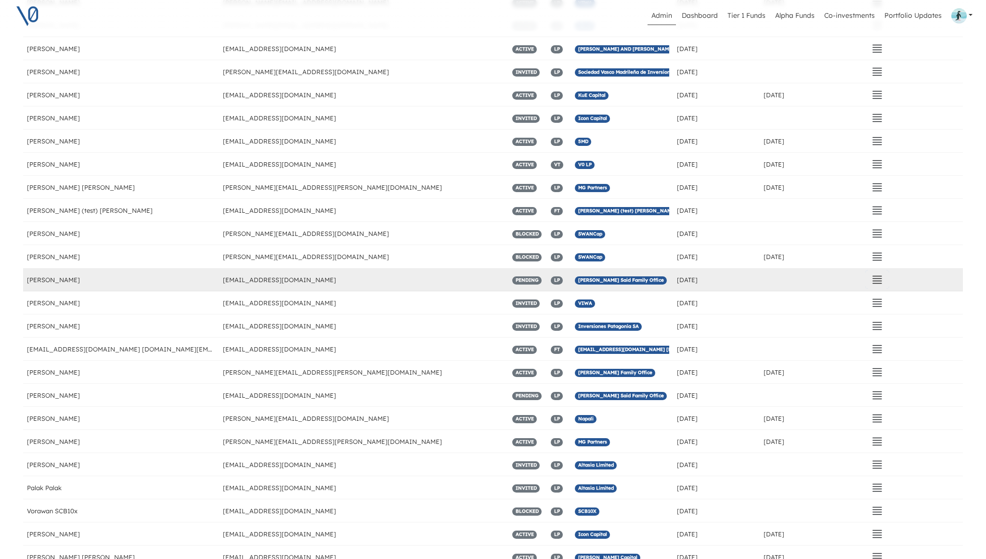
click at [879, 282] on icon "button" at bounding box center [878, 280] width 12 height 12
click at [823, 326] on button "Send Invitation" at bounding box center [817, 326] width 136 height 13
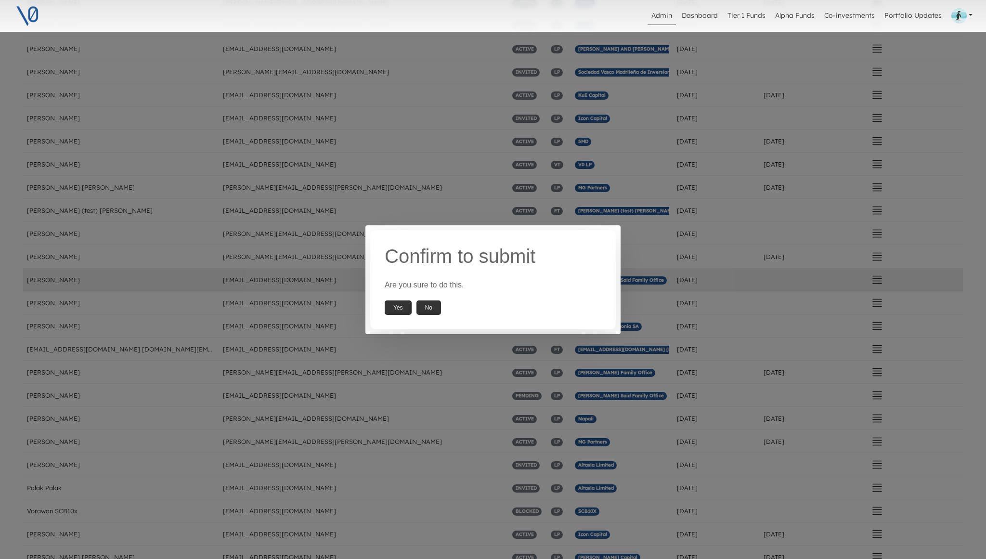
click at [394, 308] on button "Yes" at bounding box center [398, 307] width 27 height 14
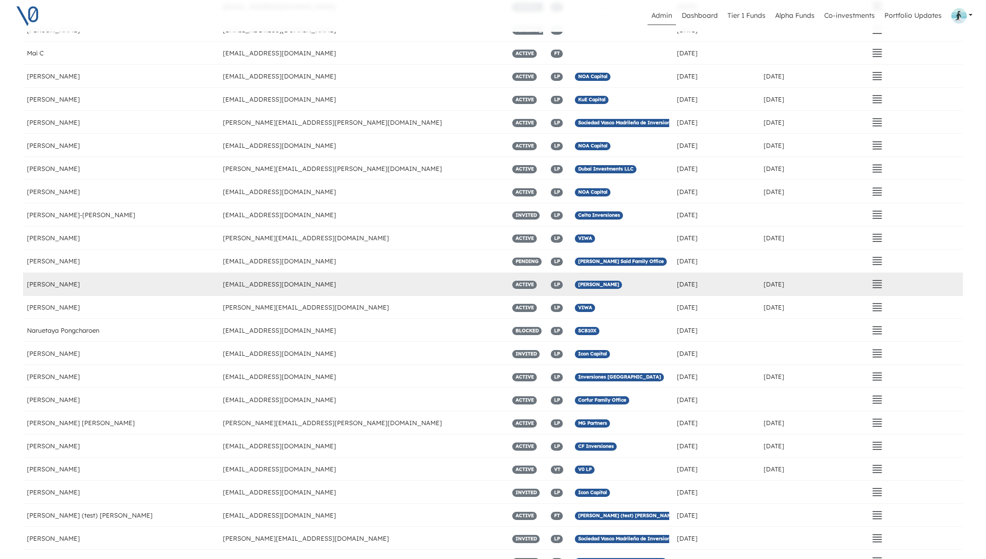
scroll to position [397, 0]
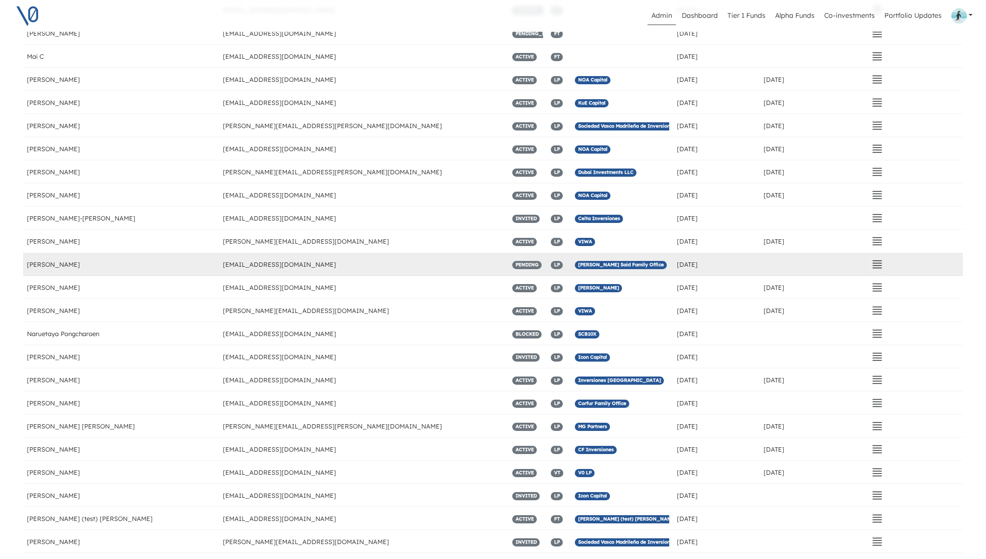
click at [876, 269] on icon "button" at bounding box center [878, 265] width 12 height 12
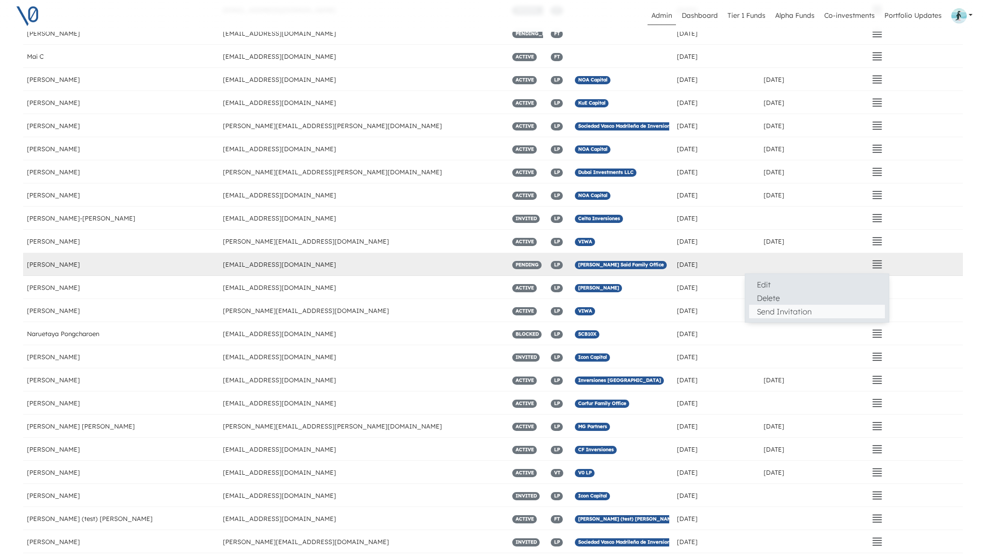
click at [817, 312] on button "Send Invitation" at bounding box center [817, 311] width 136 height 13
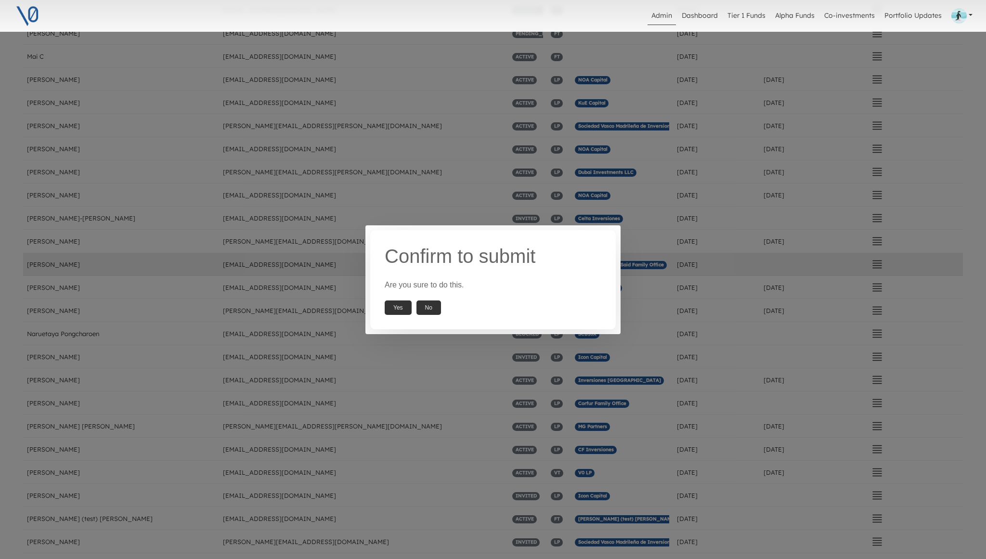
click at [399, 309] on button "Yes" at bounding box center [398, 307] width 27 height 14
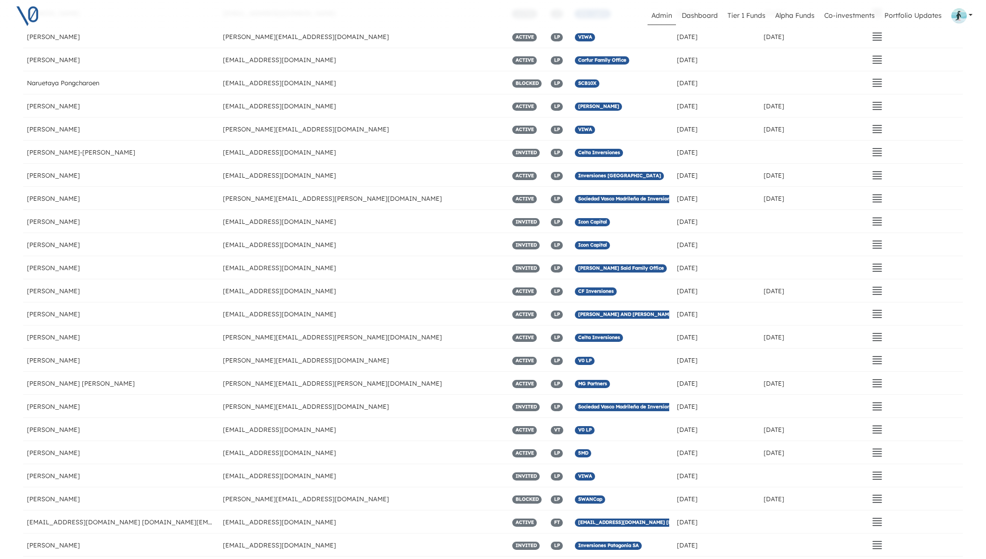
scroll to position [0, 0]
